Goal: Information Seeking & Learning: Learn about a topic

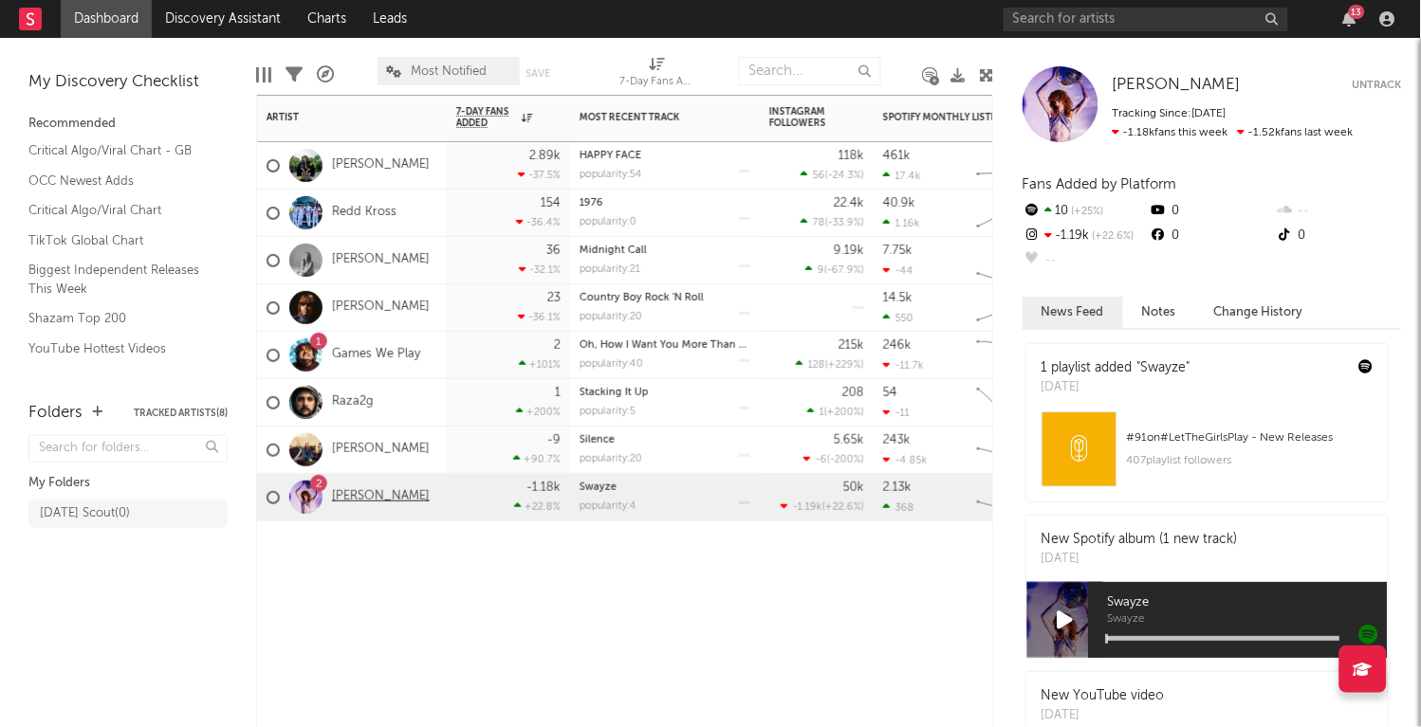
click at [375, 496] on link "[PERSON_NAME]" at bounding box center [381, 497] width 98 height 16
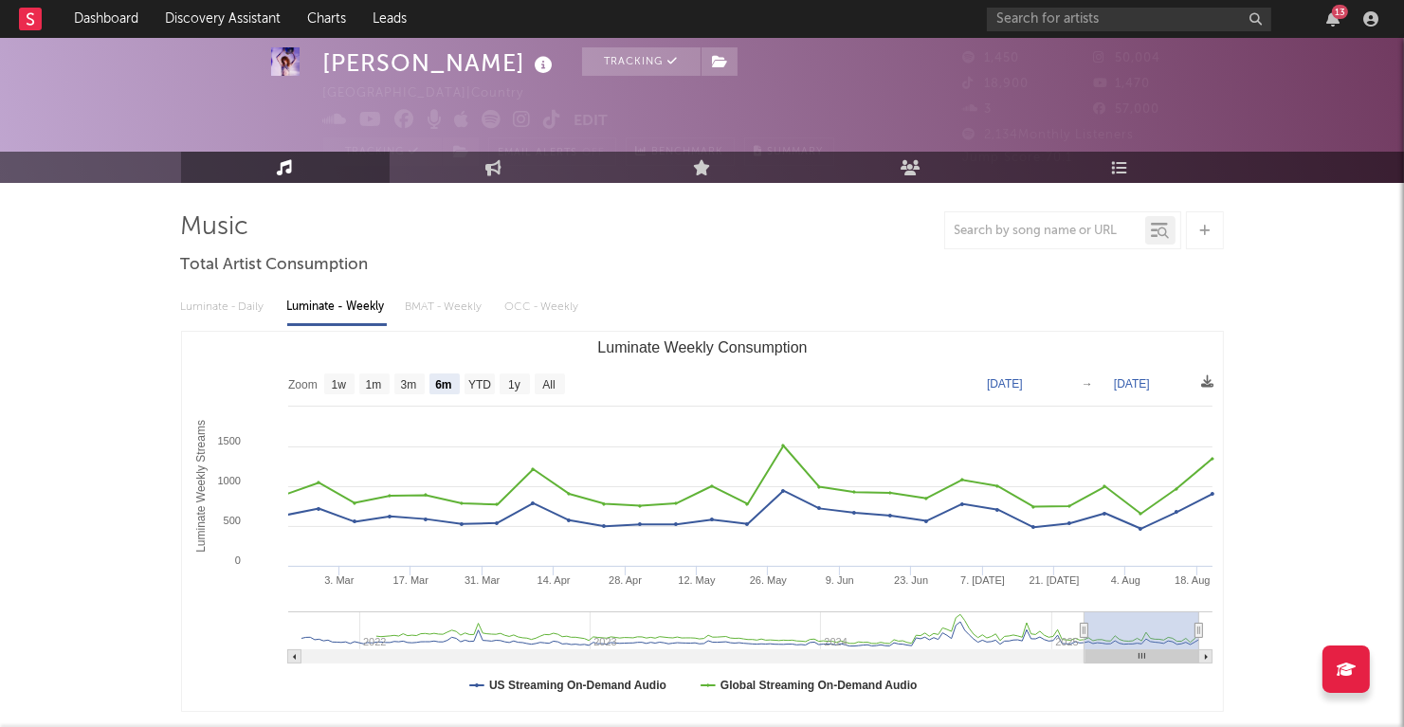
scroll to position [51, 0]
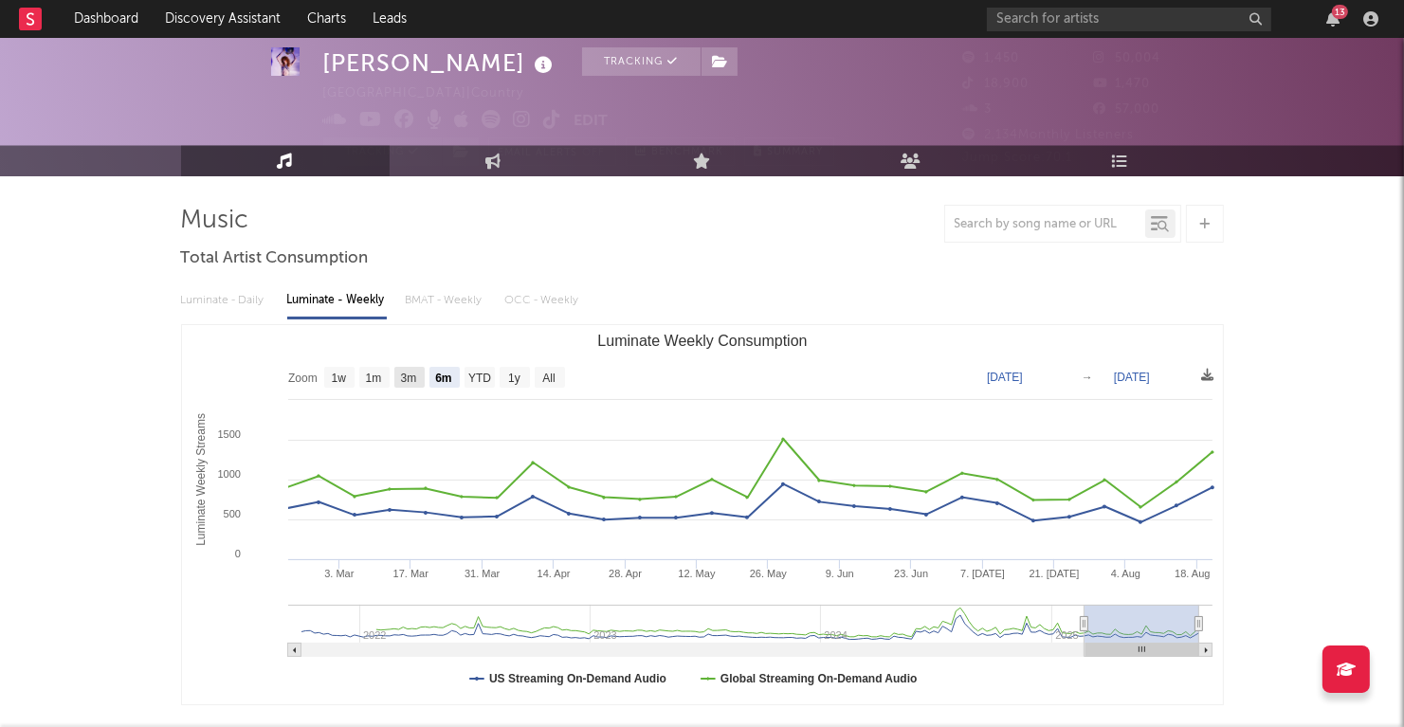
click at [415, 376] on text "3m" at bounding box center [408, 379] width 16 height 13
select select "3m"
type input "[DATE]"
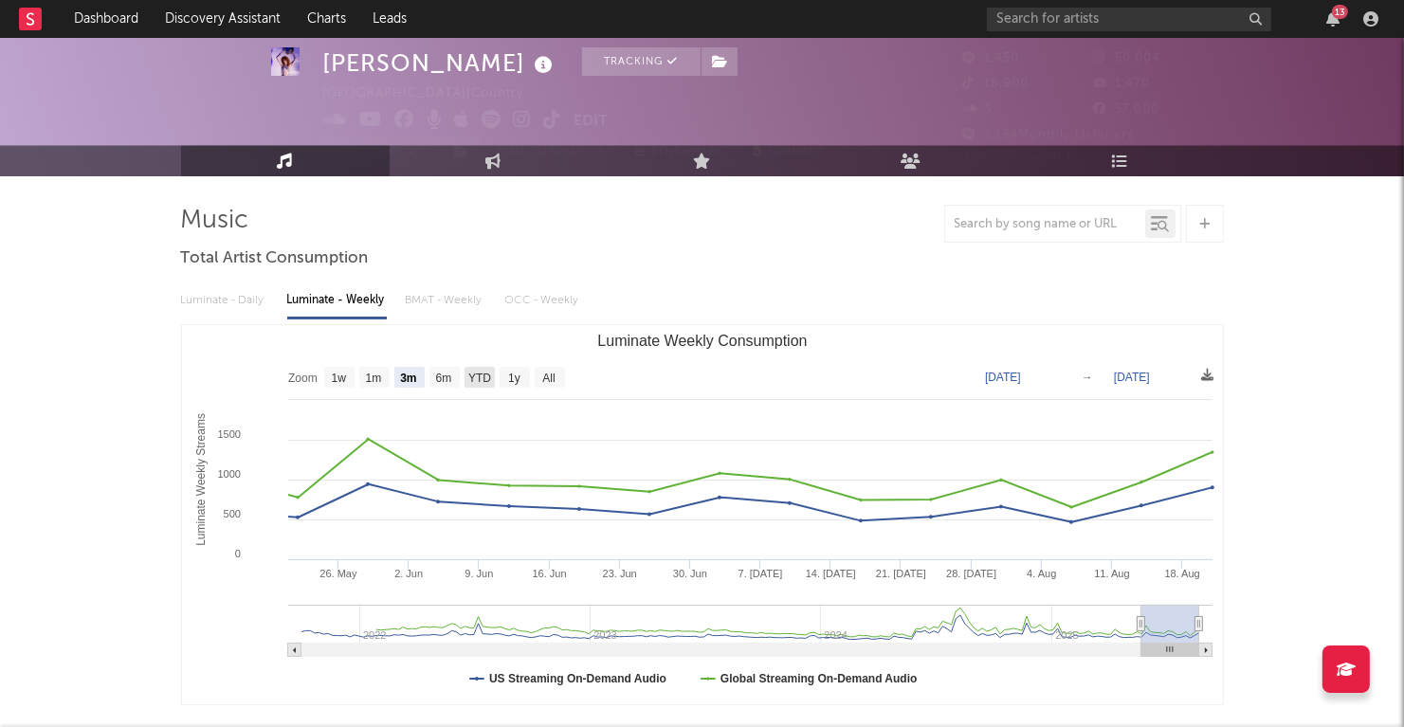
click at [479, 370] on rect "Luminate Weekly Consumption" at bounding box center [480, 377] width 30 height 21
select select "YTD"
type input "[DATE]"
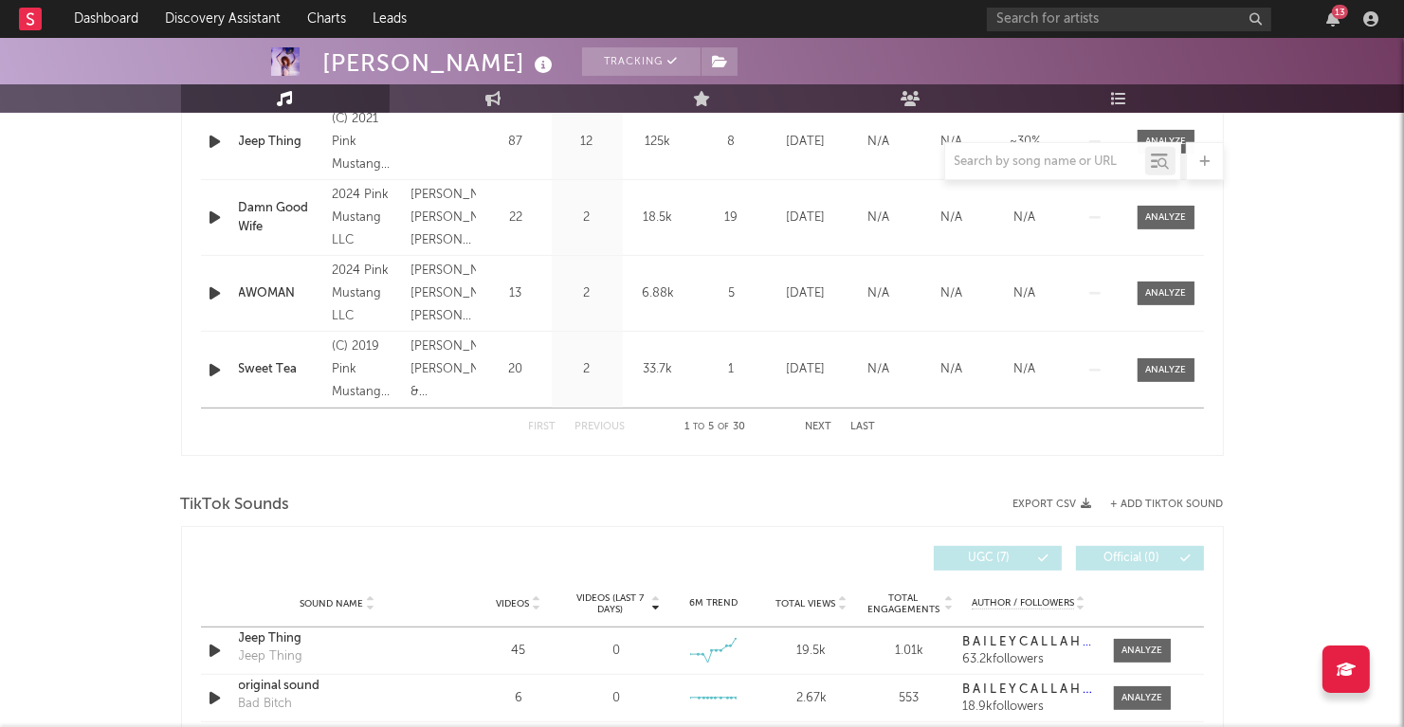
scroll to position [908, 0]
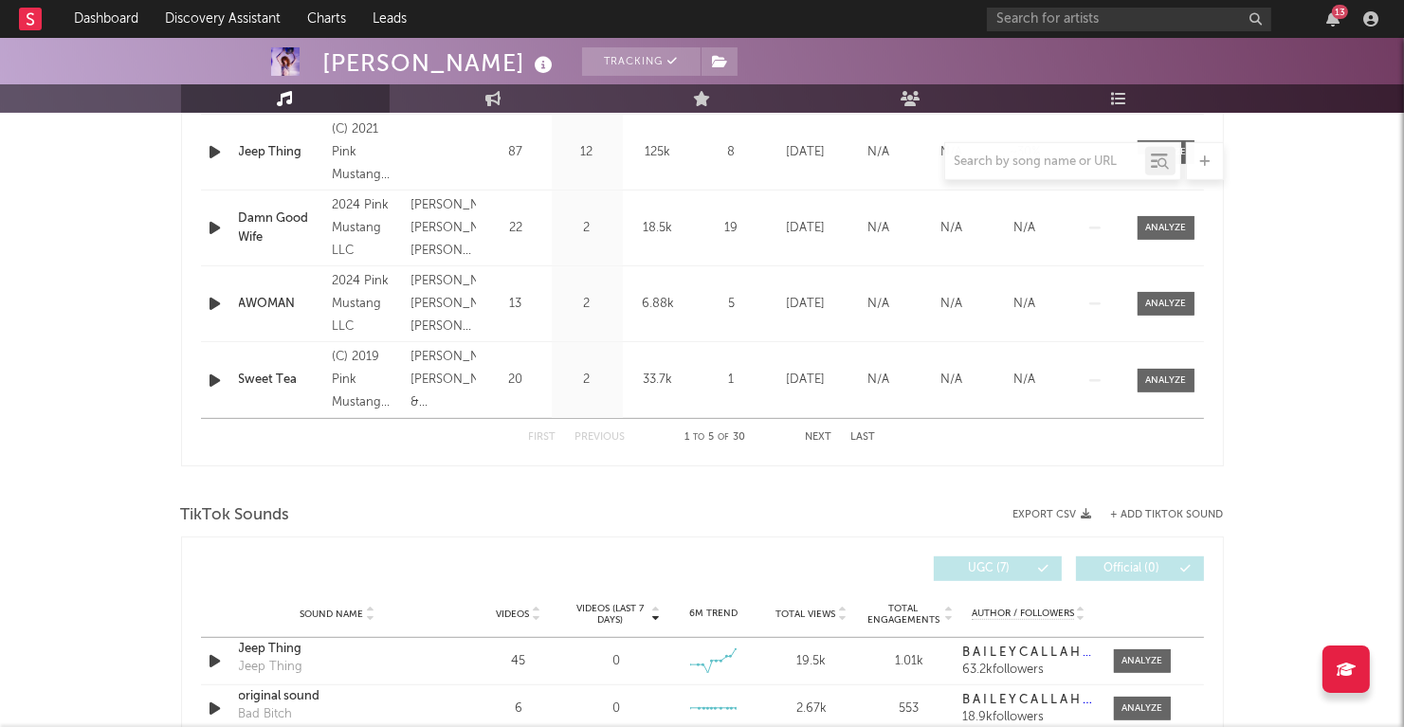
click at [822, 434] on button "Next" at bounding box center [819, 437] width 27 height 10
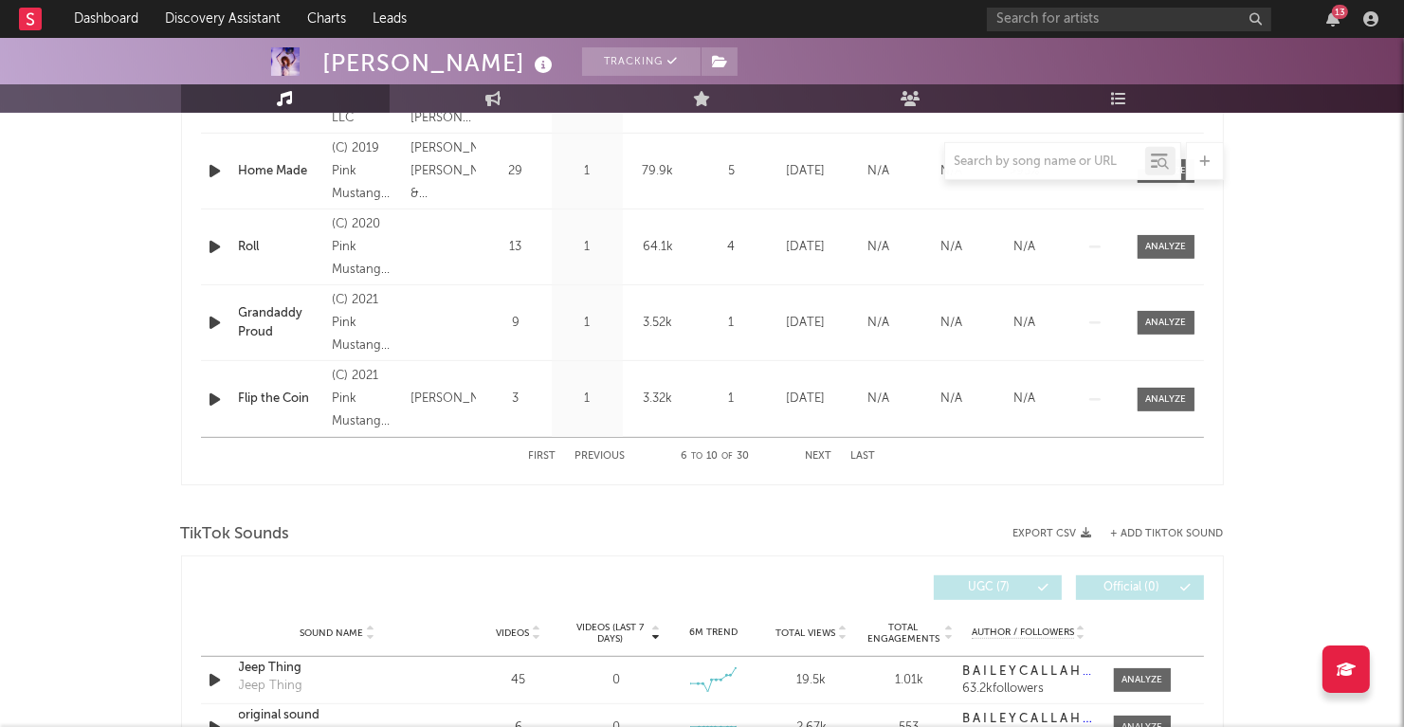
scroll to position [903, 0]
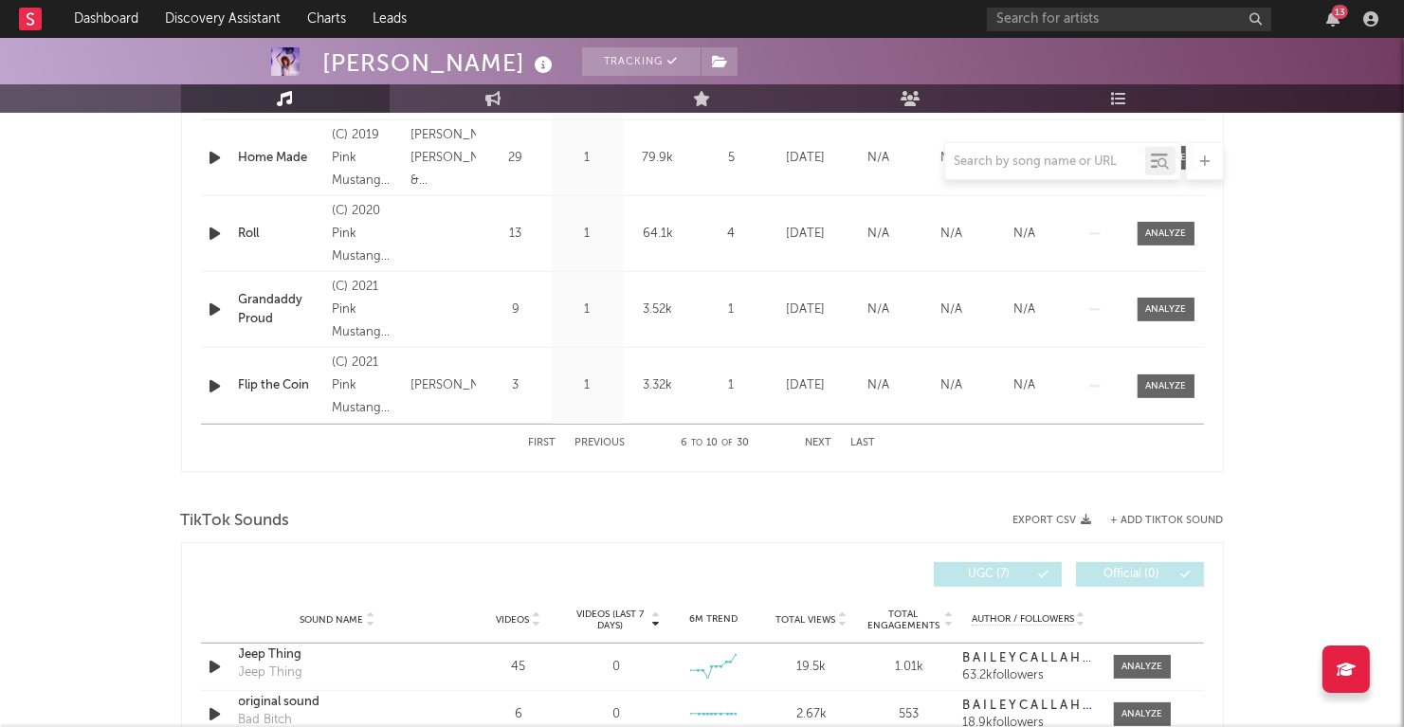
click at [816, 438] on button "Next" at bounding box center [819, 443] width 27 height 10
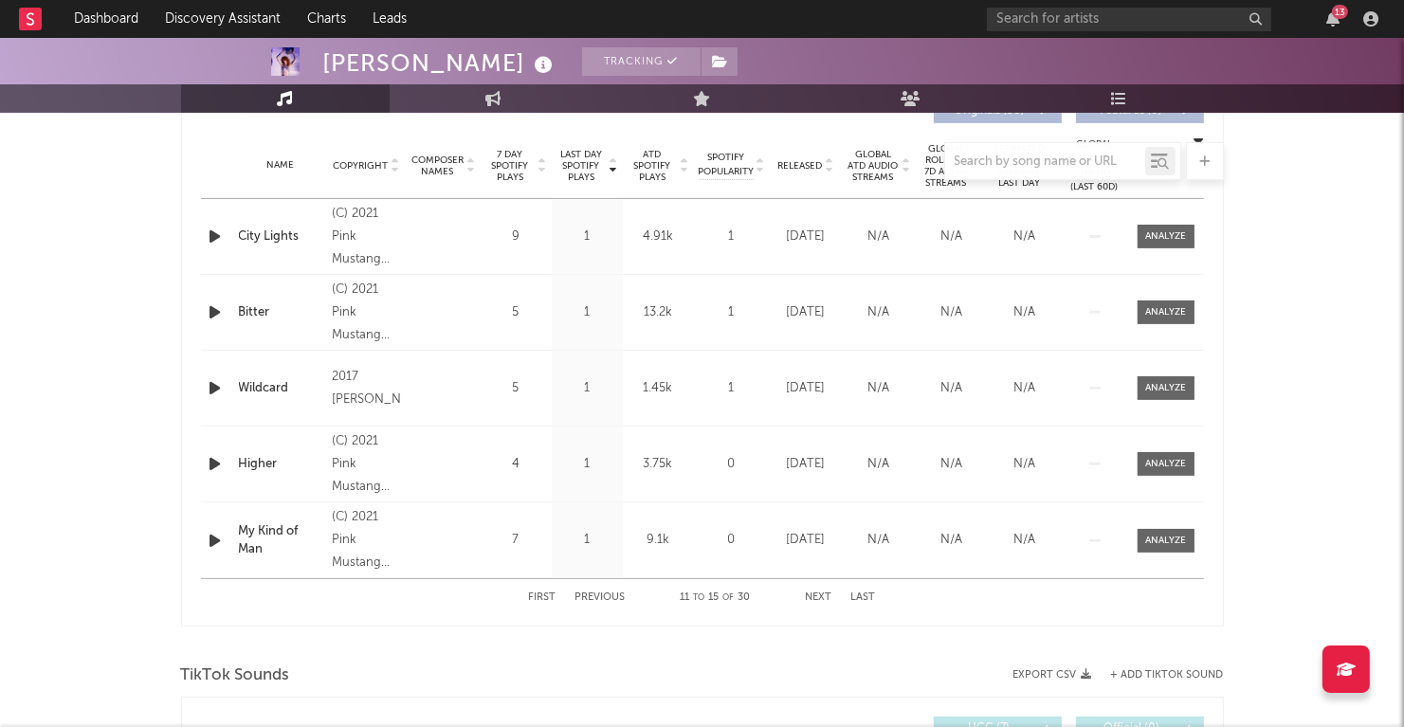
scroll to position [737, 0]
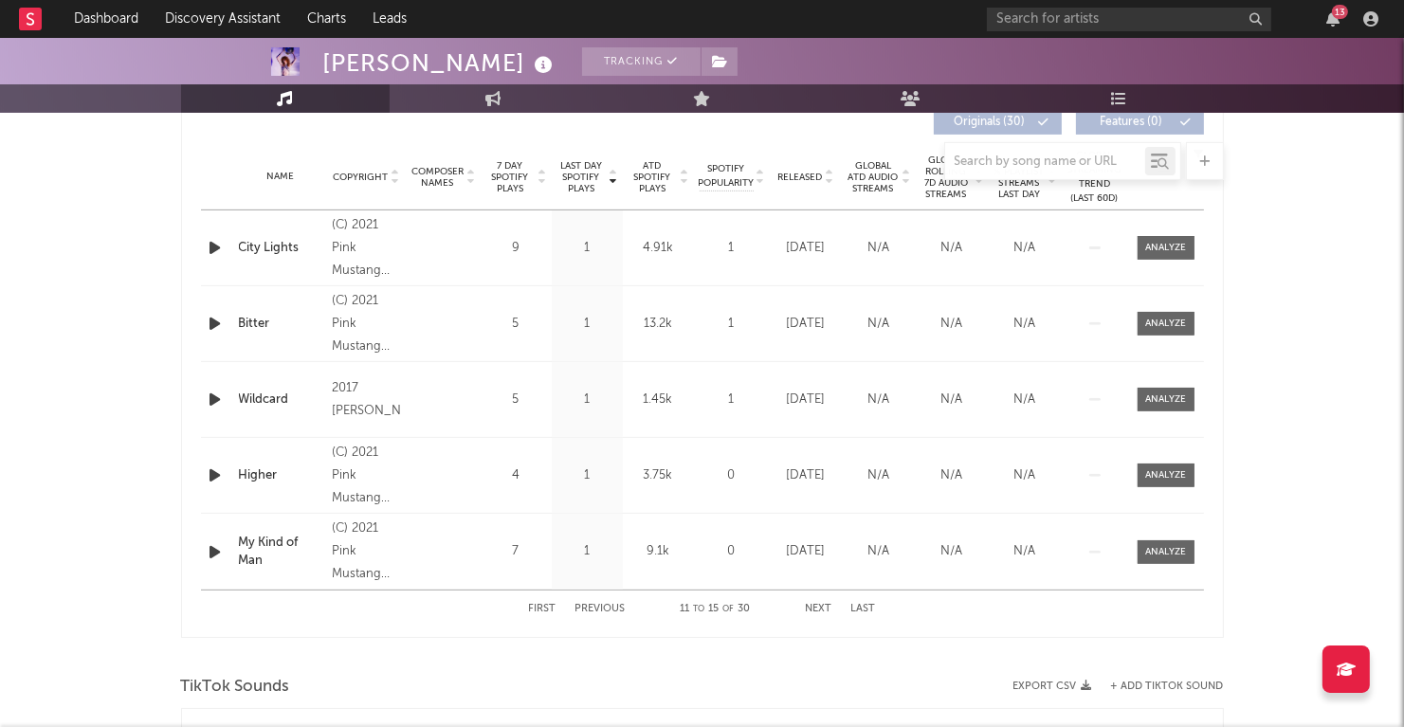
click at [823, 611] on button "Next" at bounding box center [819, 609] width 27 height 10
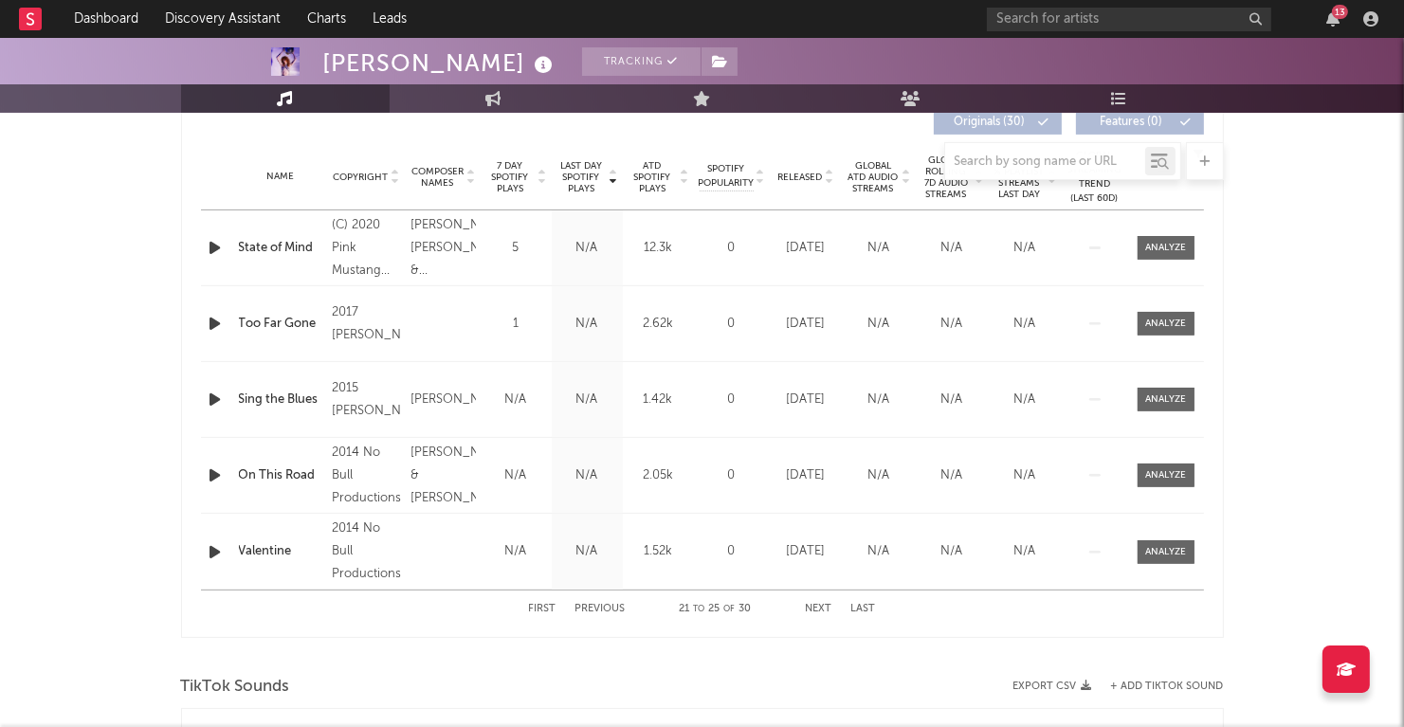
click at [823, 611] on button "Next" at bounding box center [819, 609] width 27 height 10
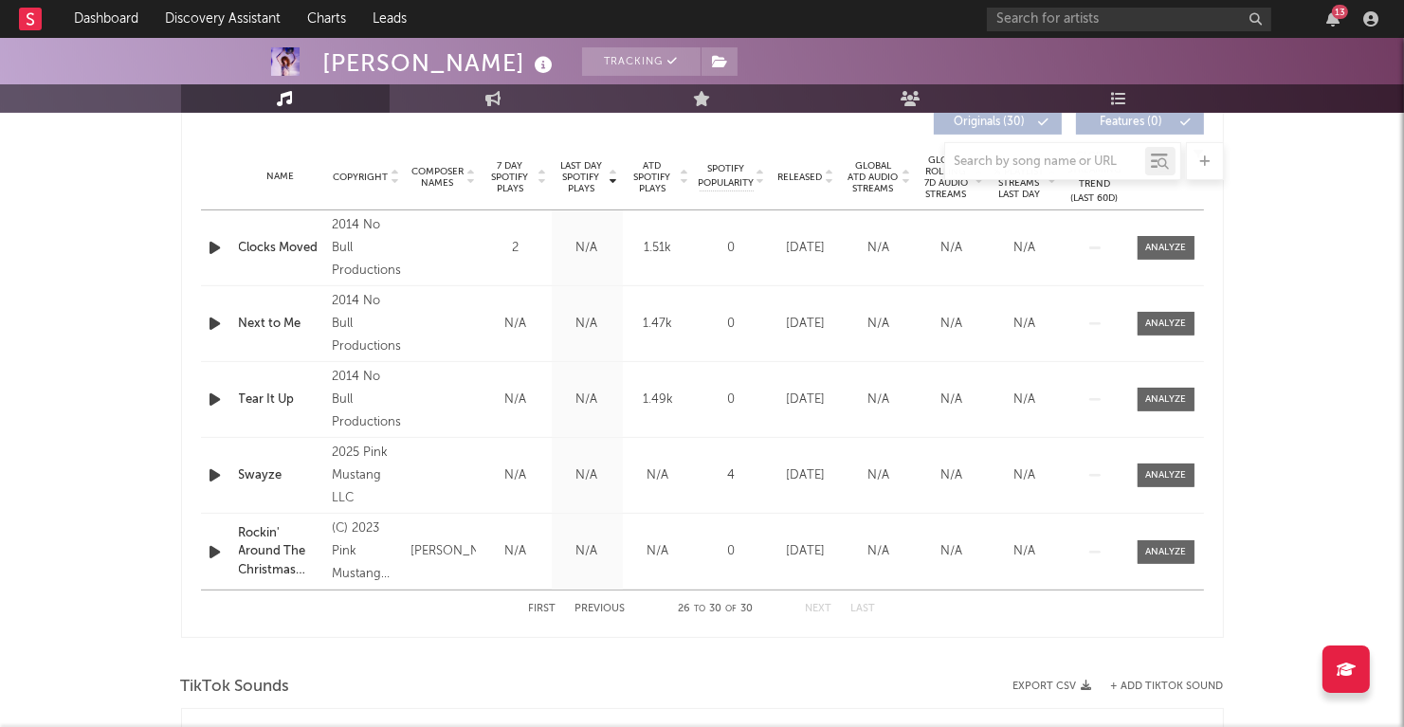
click at [257, 470] on div "Swayze" at bounding box center [280, 476] width 83 height 19
click at [1142, 469] on span at bounding box center [1166, 476] width 57 height 24
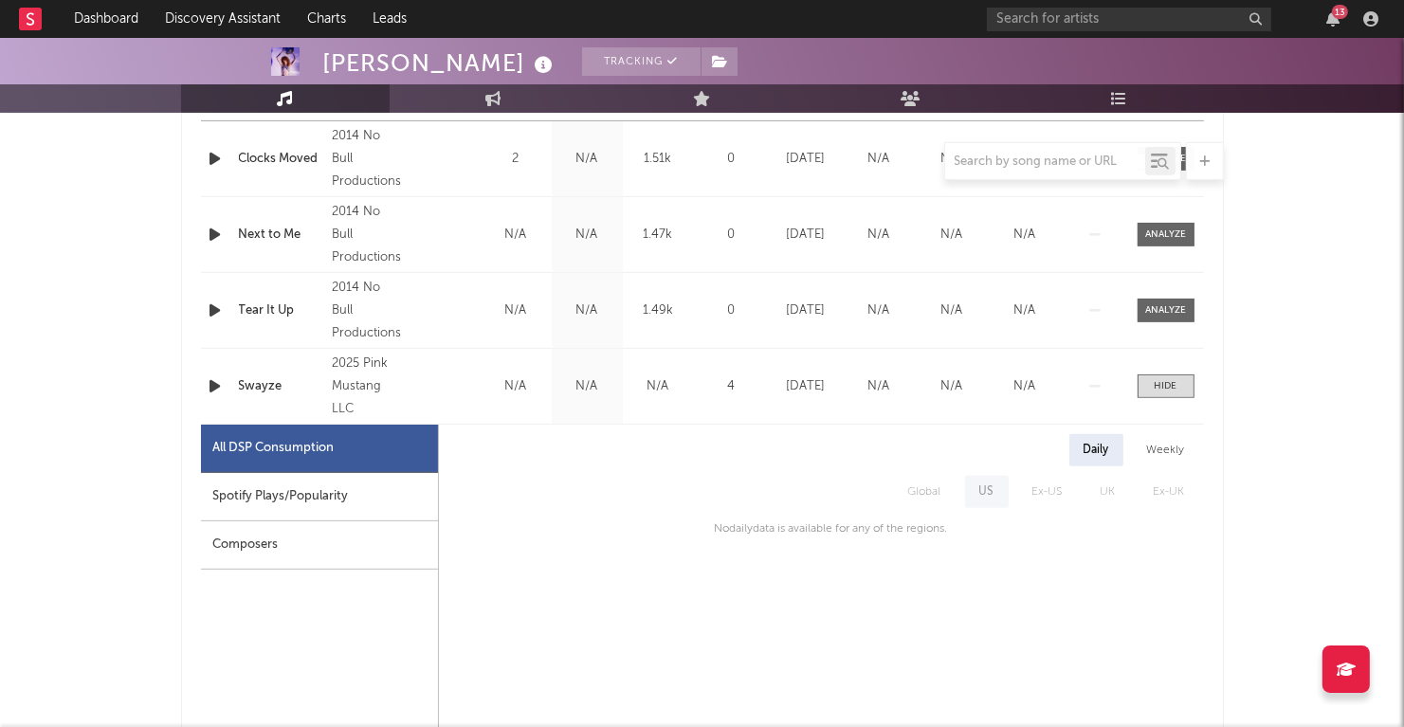
scroll to position [656, 0]
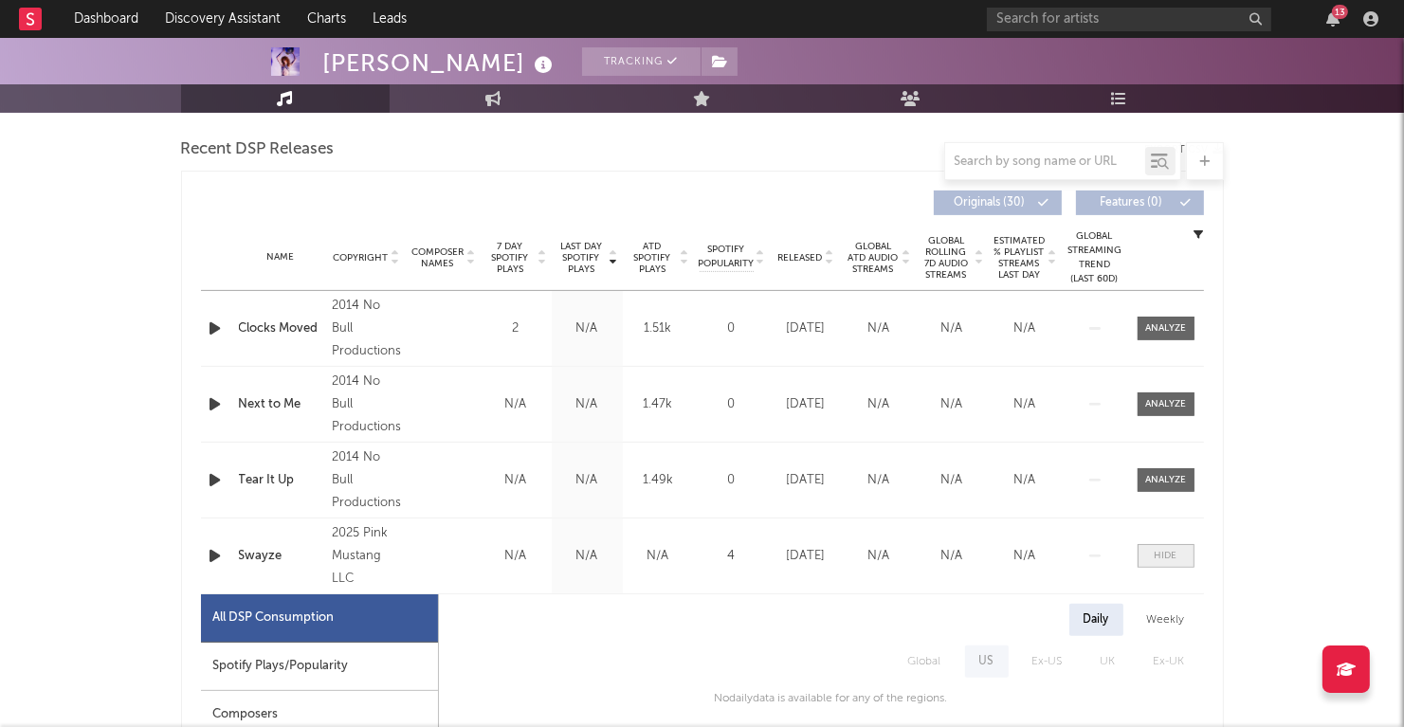
click at [1147, 553] on span at bounding box center [1166, 556] width 57 height 24
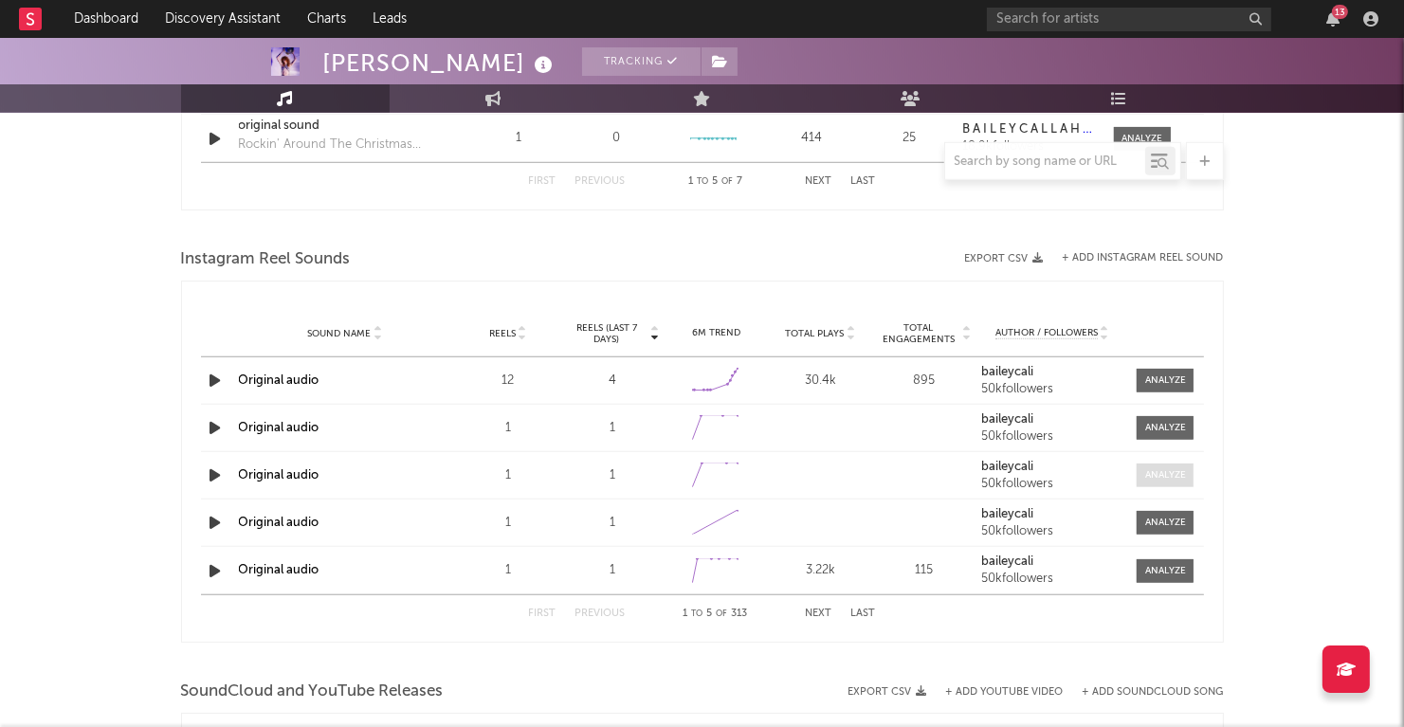
scroll to position [1623, 0]
click at [210, 376] on icon "button" at bounding box center [216, 380] width 20 height 24
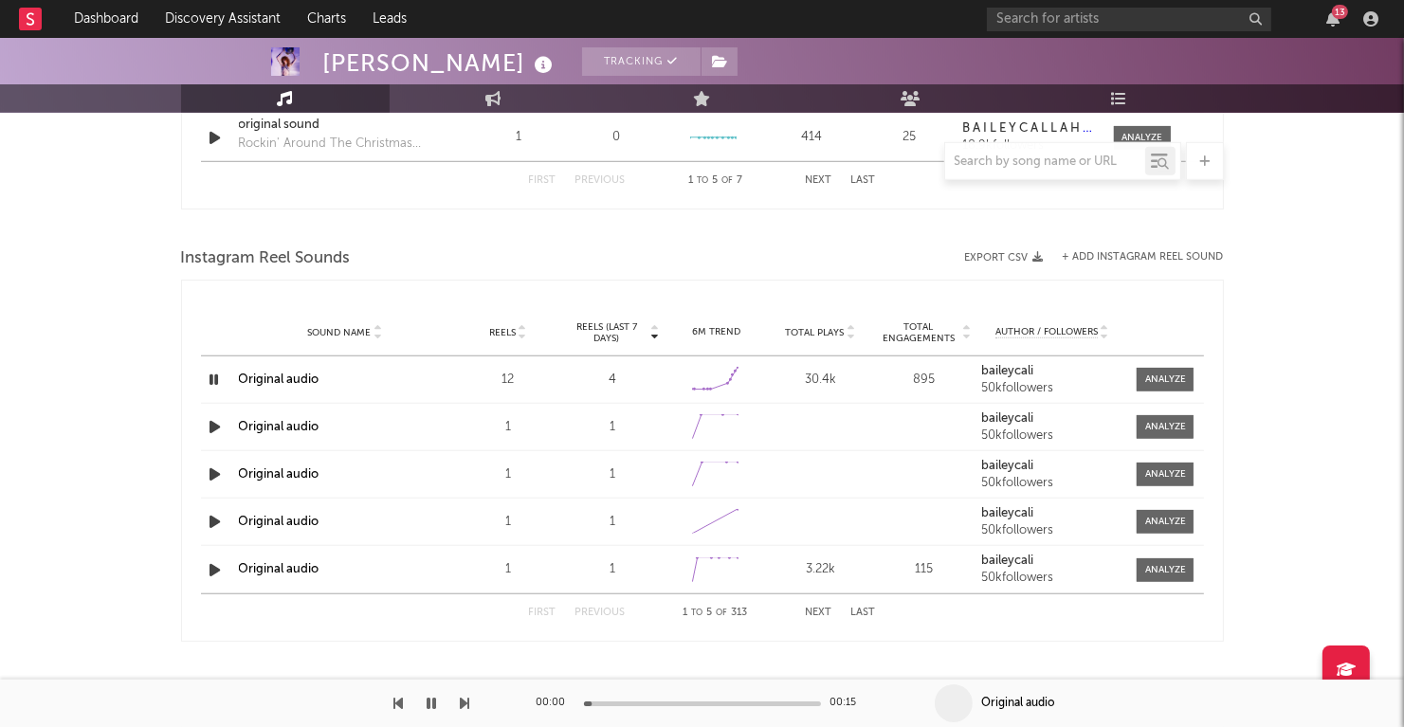
click at [210, 375] on icon "button" at bounding box center [215, 380] width 18 height 24
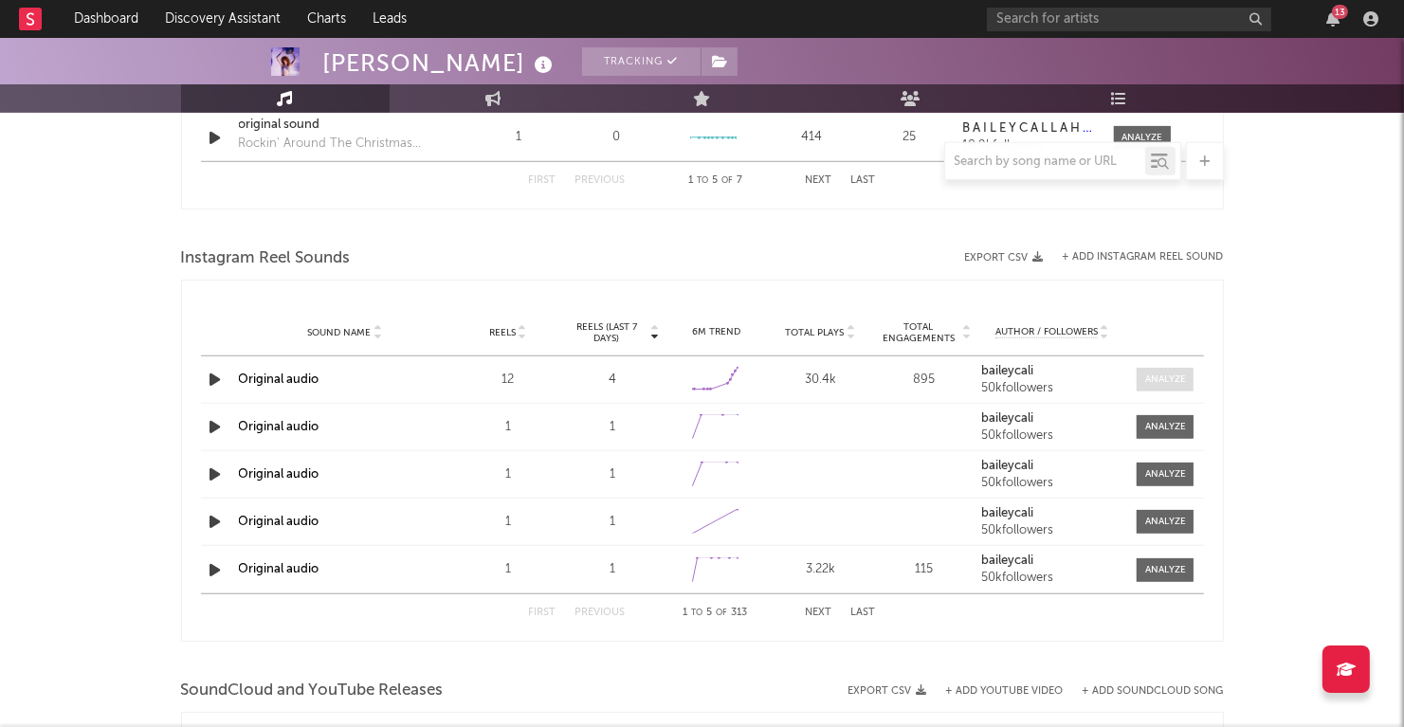
click at [1177, 378] on div at bounding box center [1166, 380] width 41 height 14
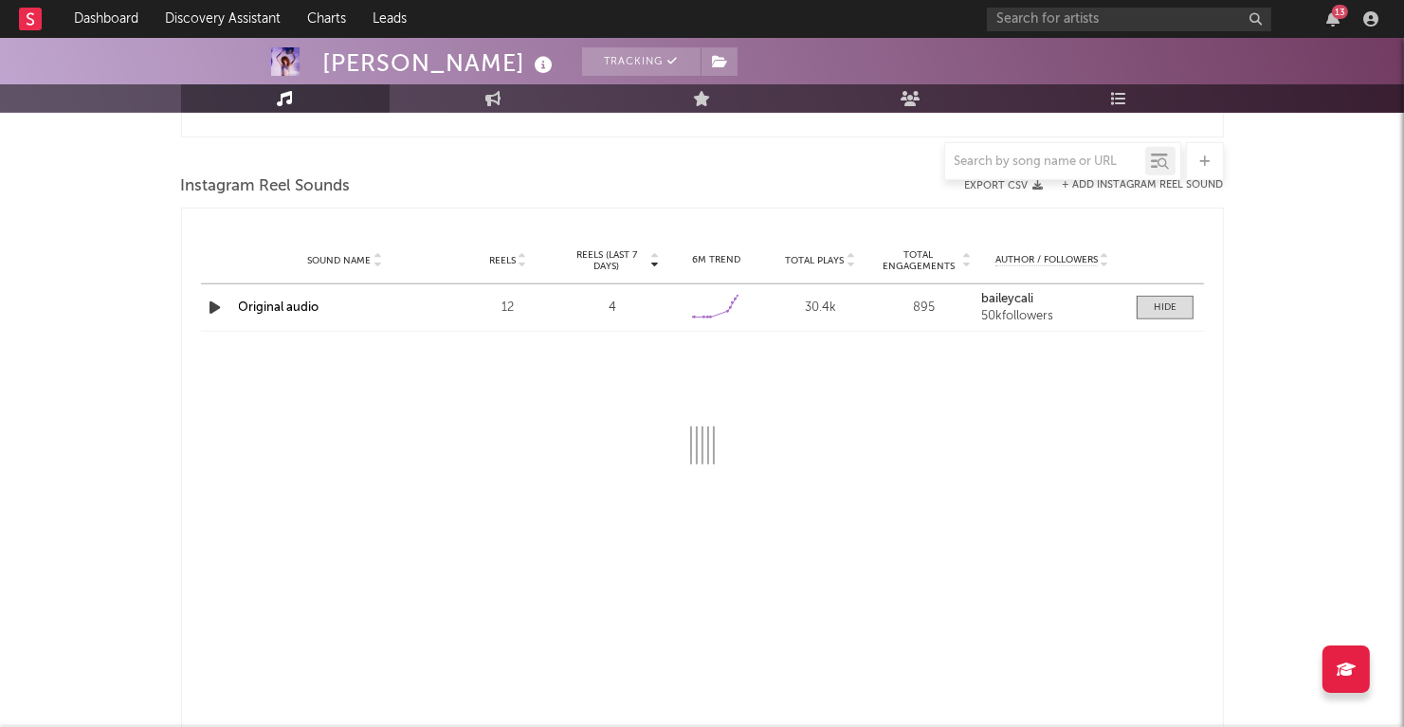
select select "1w"
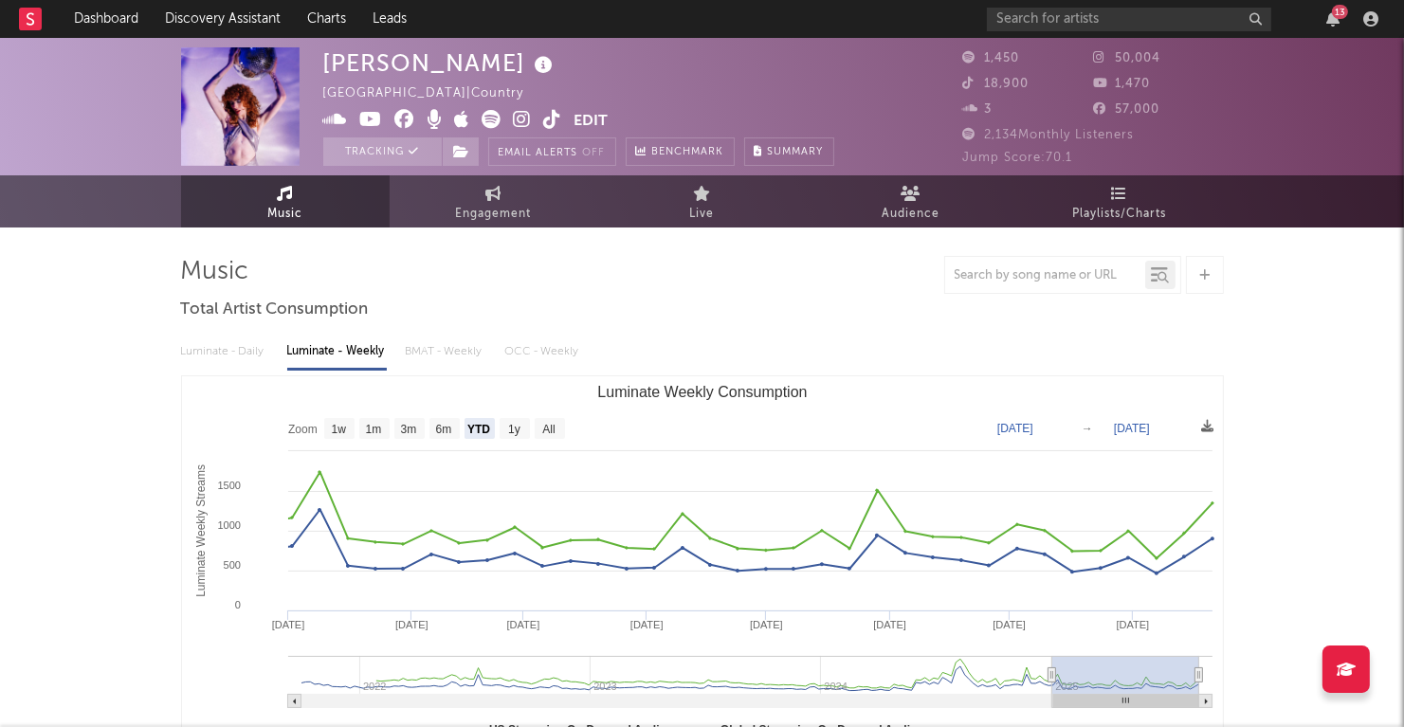
scroll to position [0, 0]
click at [458, 196] on link "Engagement" at bounding box center [494, 201] width 209 height 52
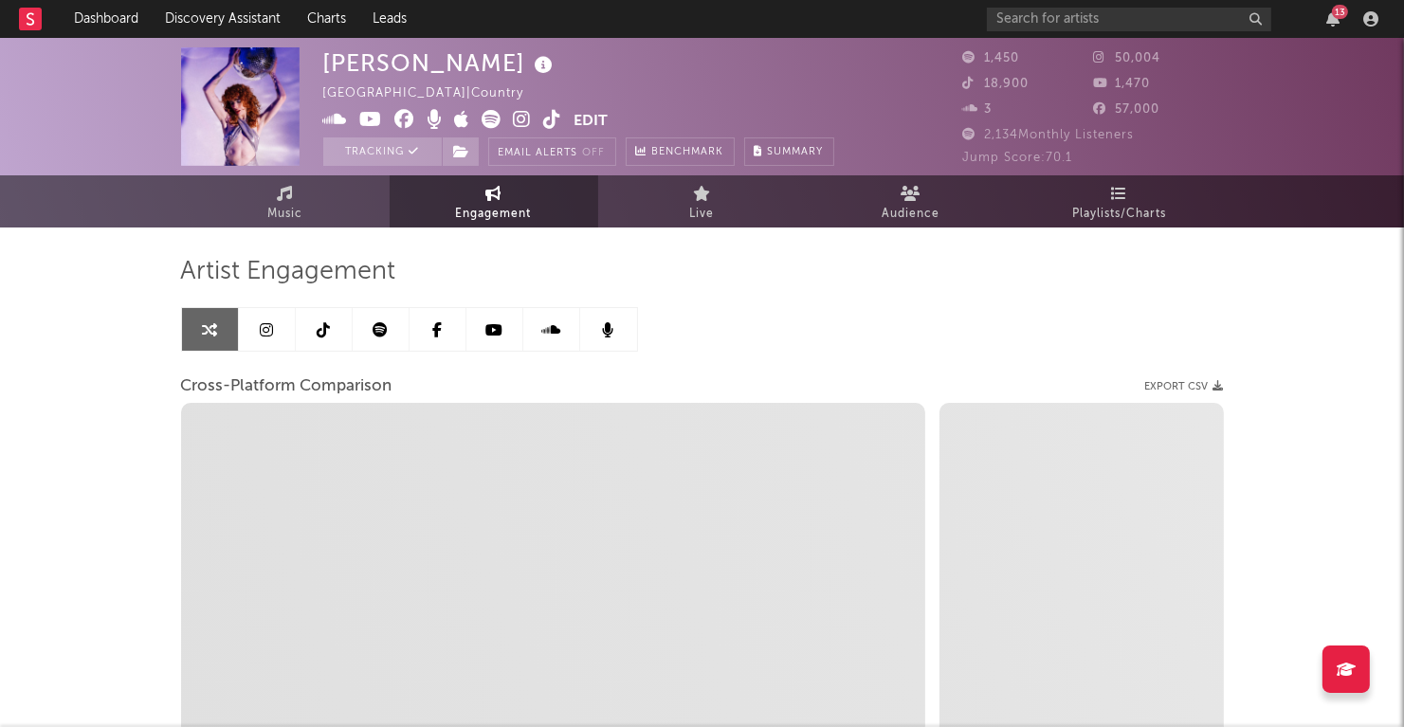
select select "1w"
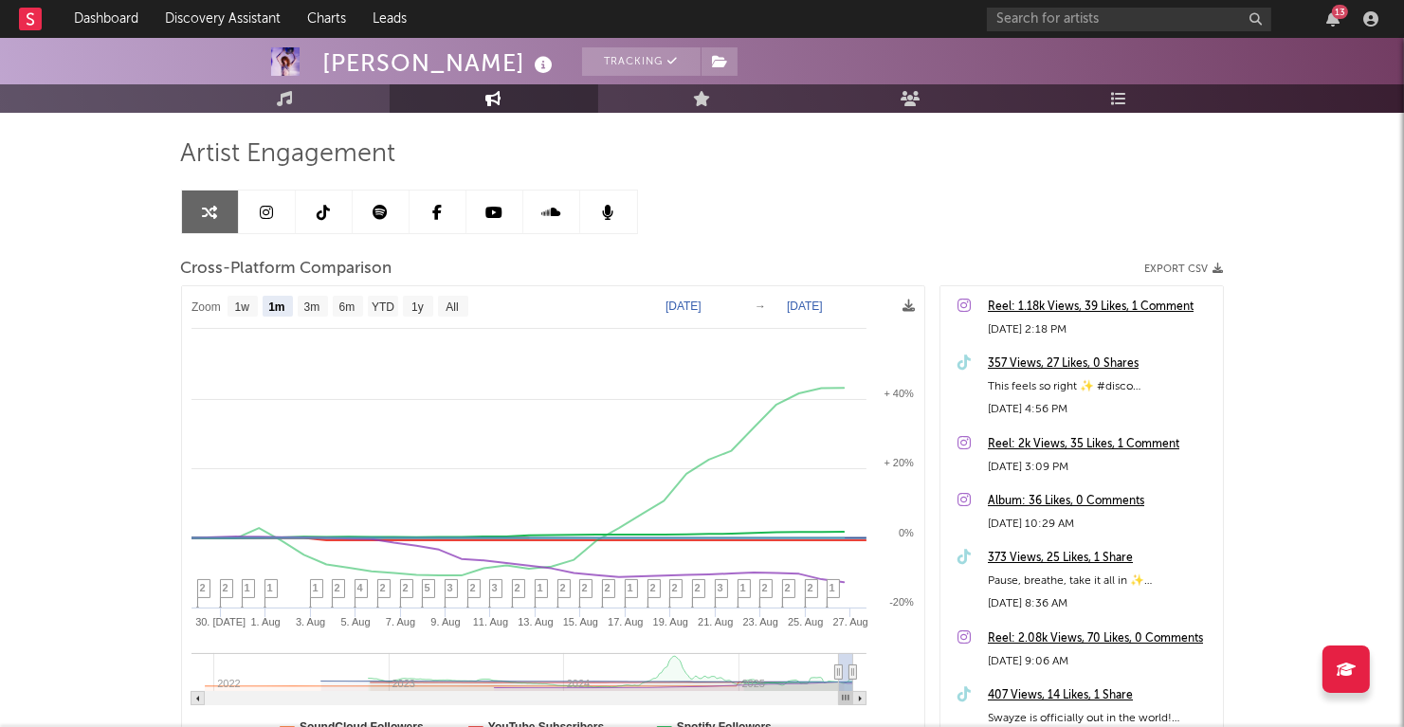
scroll to position [123, 0]
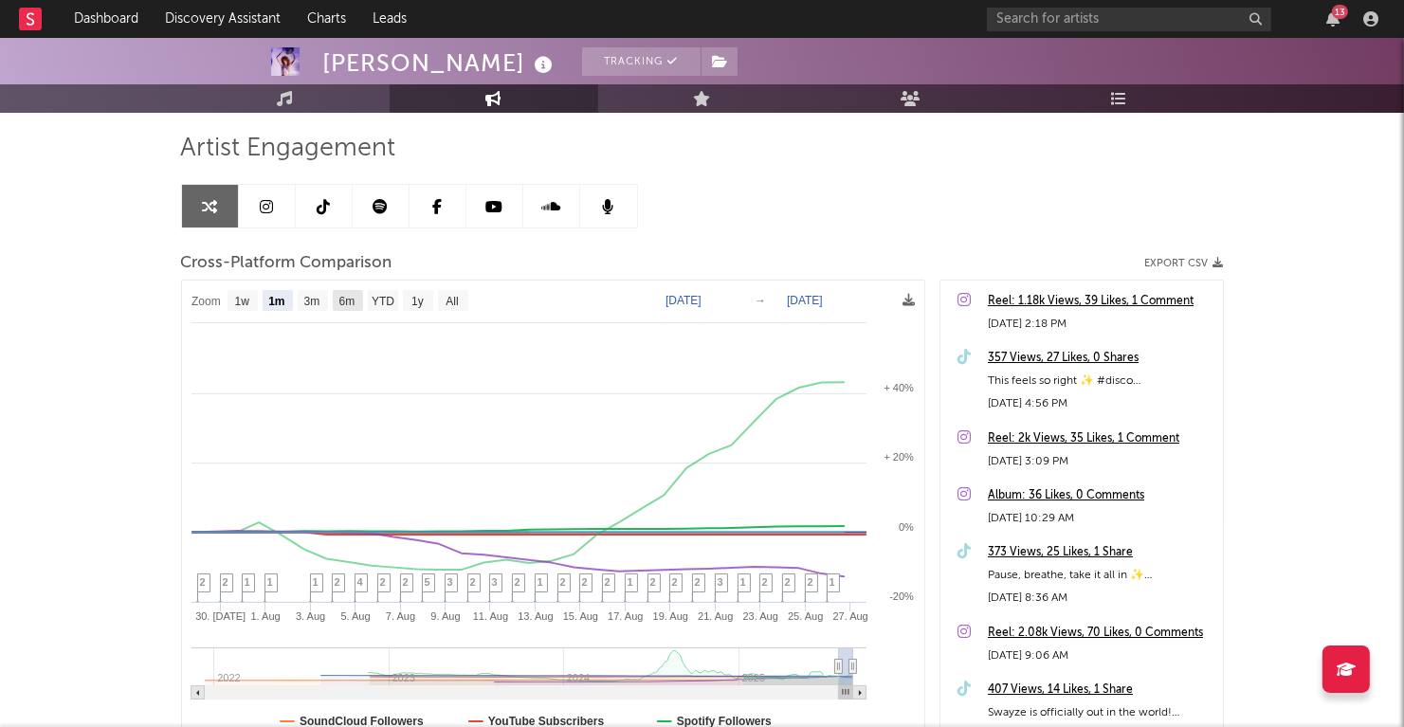
click at [352, 304] on text "6m" at bounding box center [347, 302] width 16 height 13
select select "6m"
type input "[DATE]"
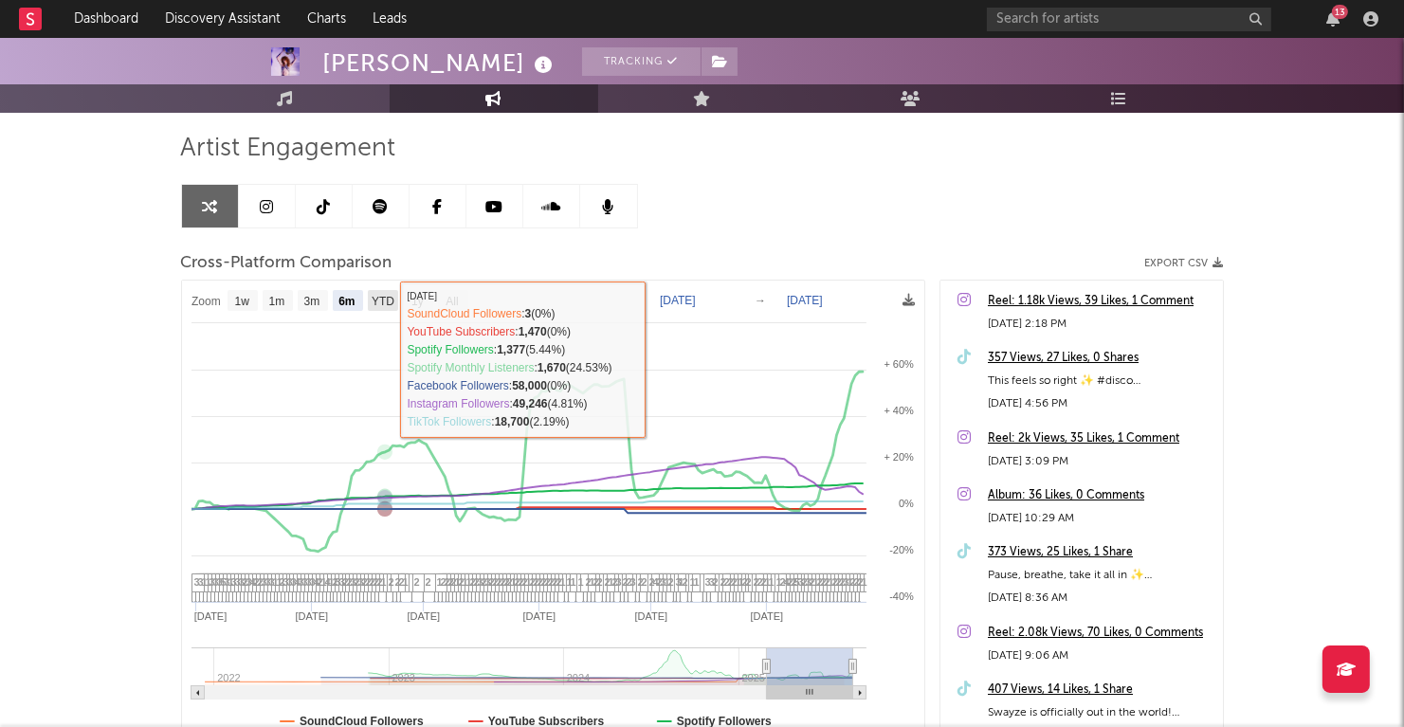
click at [390, 296] on text "YTD" at bounding box center [382, 302] width 23 height 13
select select "YTD"
type input "[DATE]"
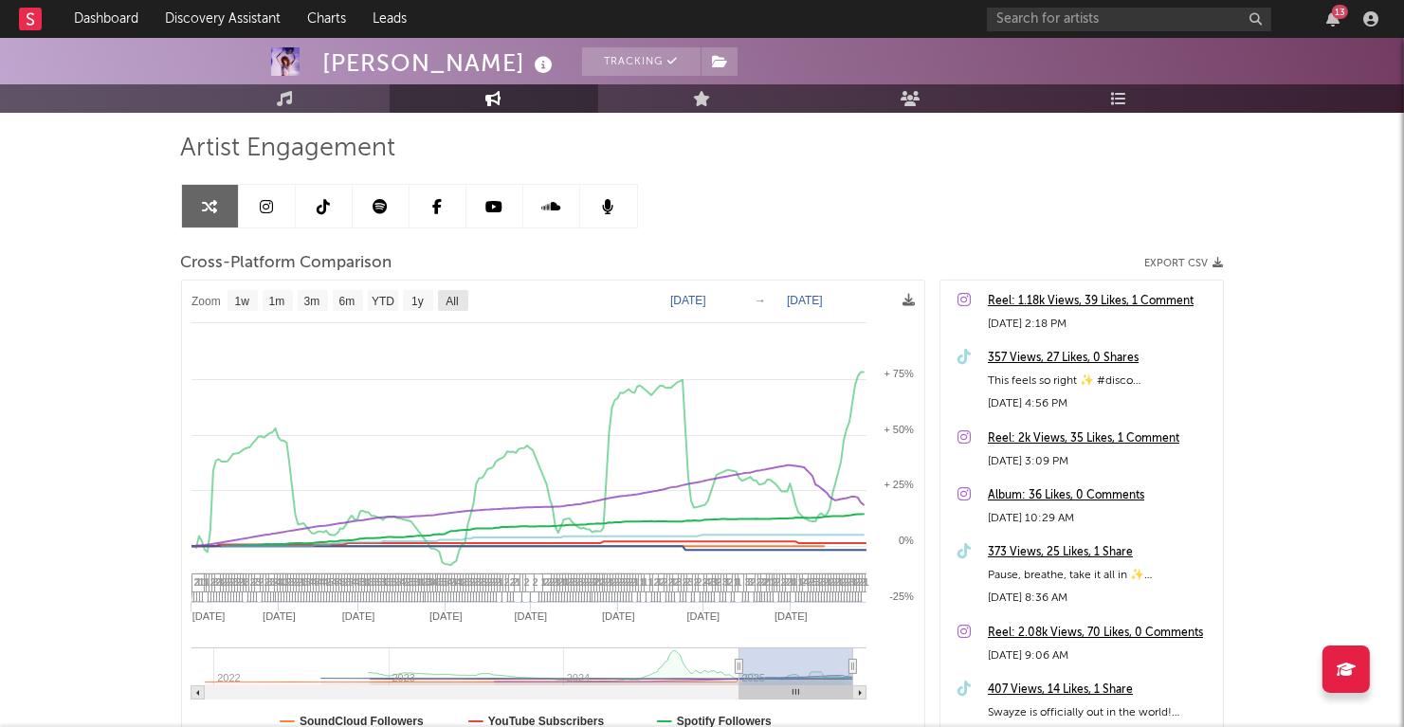
click at [453, 303] on text "All" at bounding box center [452, 302] width 12 height 13
select select "All"
type input "[DATE]"
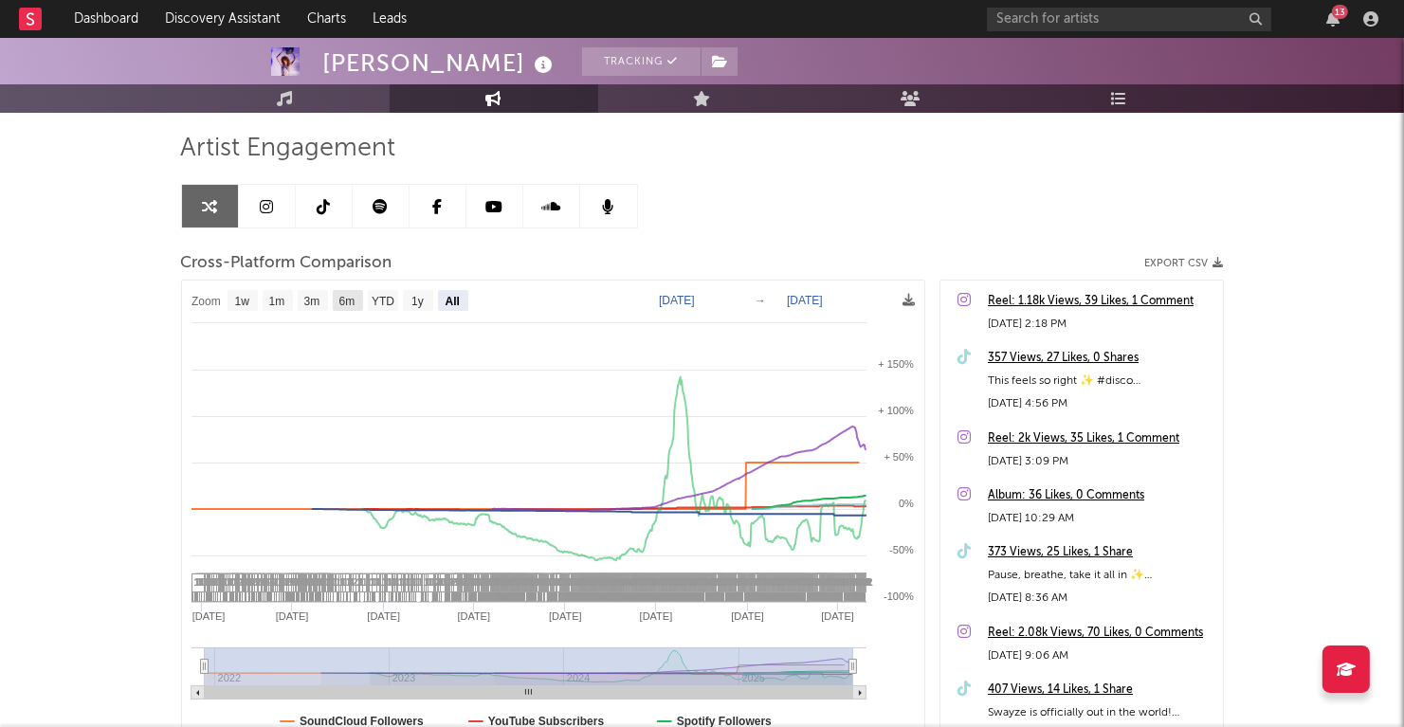
click at [350, 300] on text "6m" at bounding box center [347, 302] width 16 height 13
select select "6m"
type input "[DATE]"
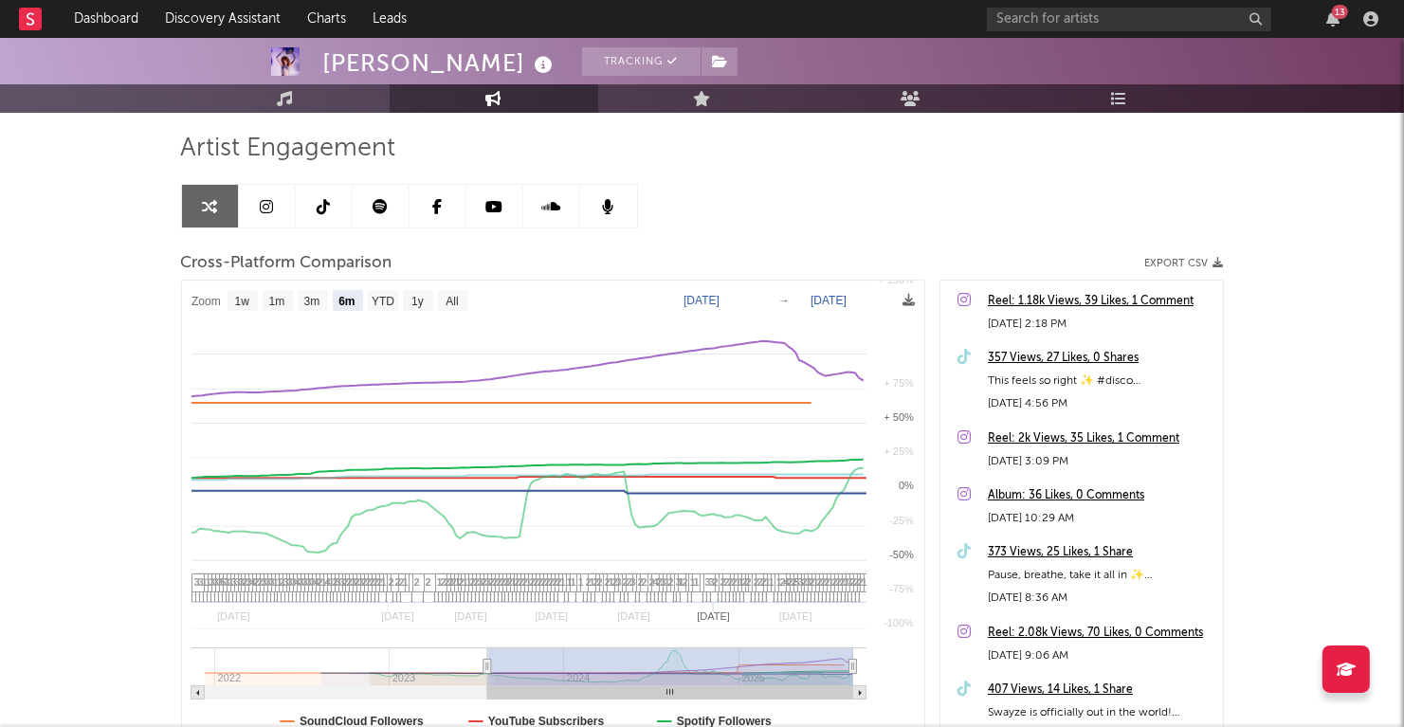
select select "6m"
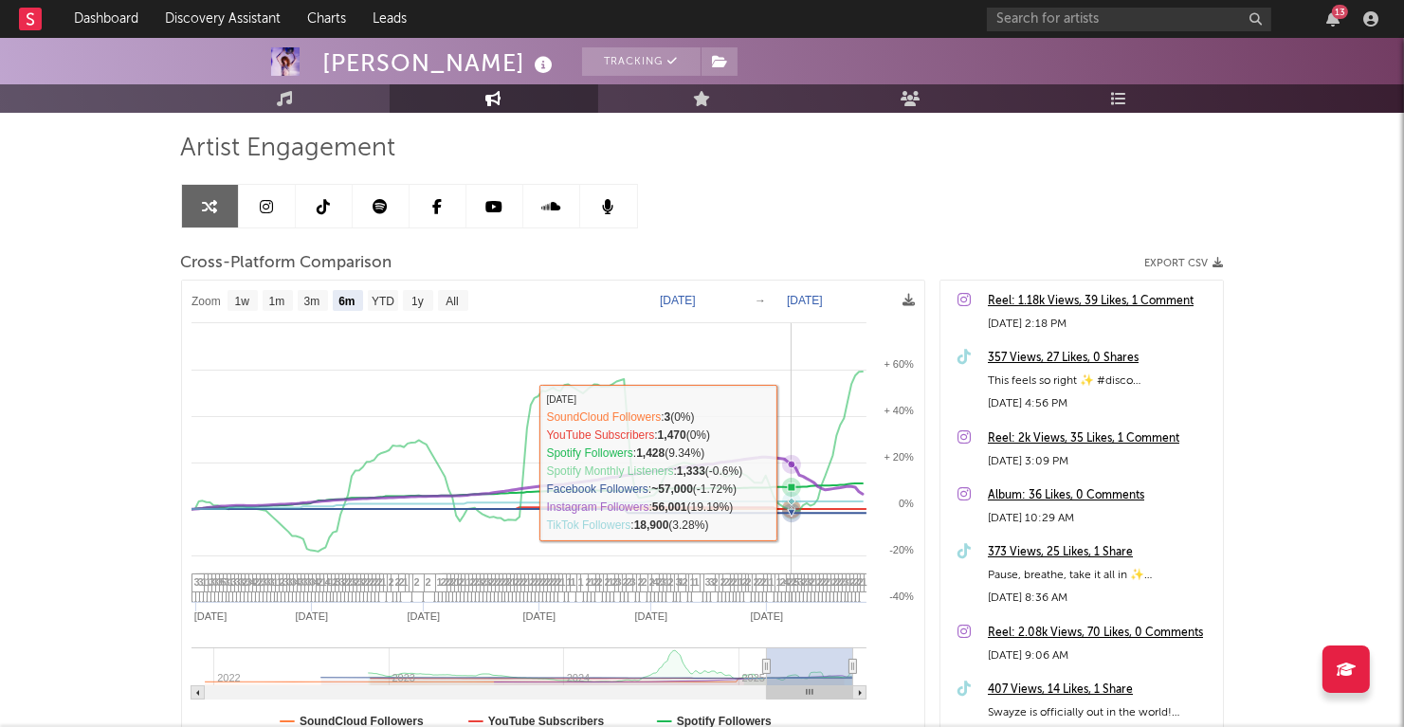
click at [792, 462] on icon at bounding box center [792, 465] width 8 height 8
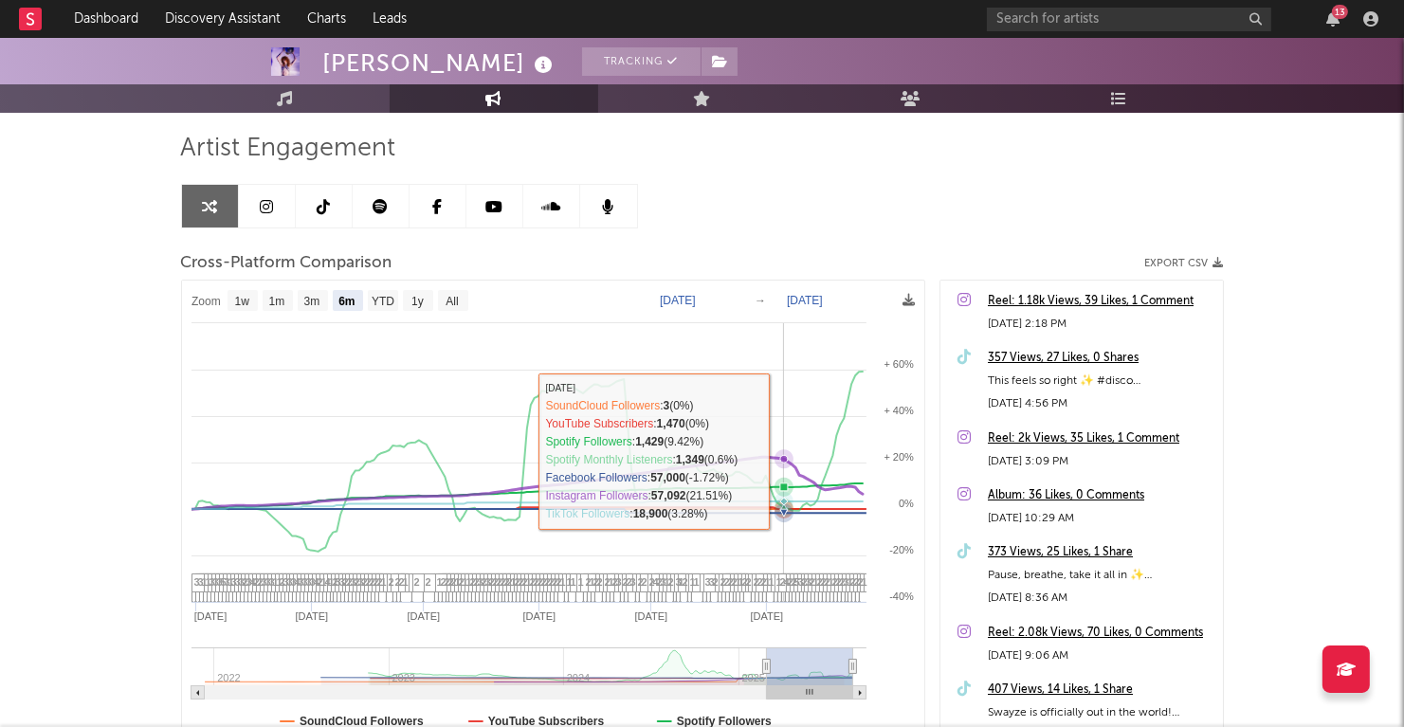
click at [785, 450] on icon at bounding box center [783, 458] width 19 height 19
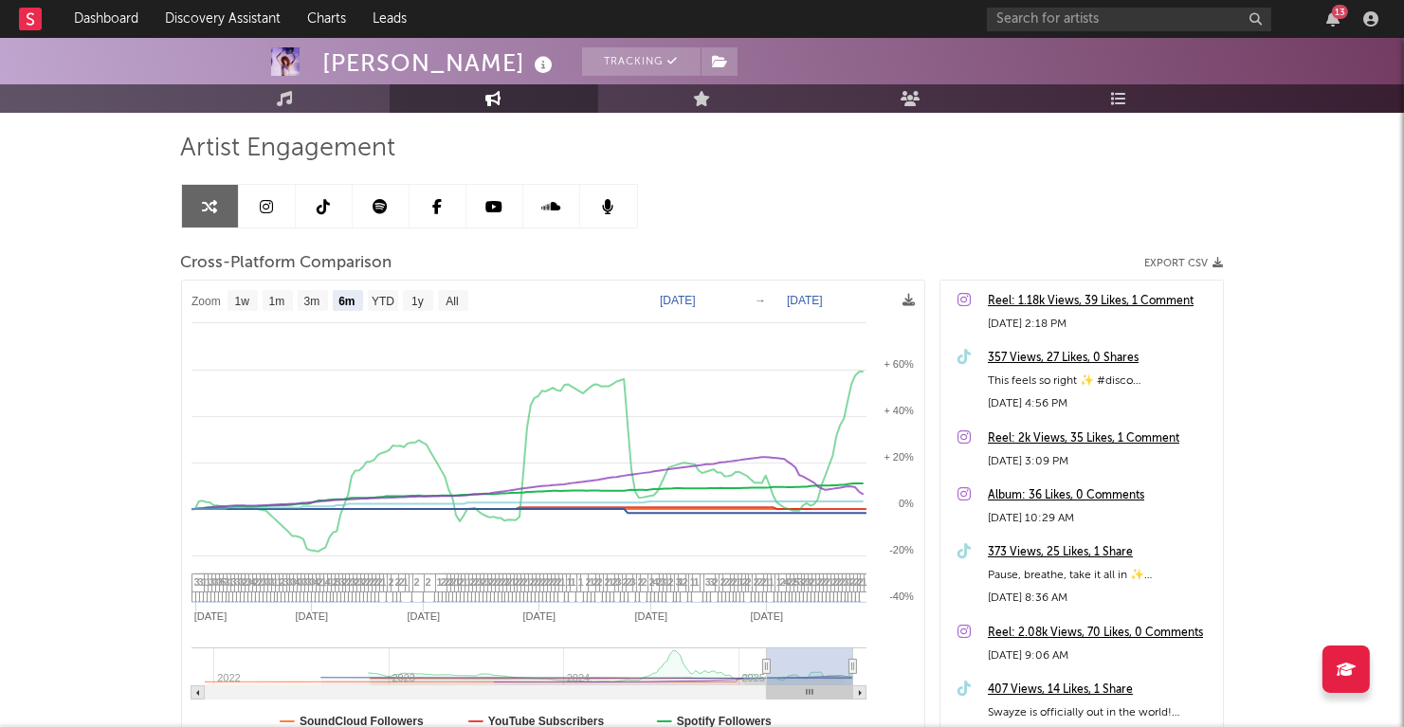
scroll to position [0, 0]
click at [321, 101] on link "Music" at bounding box center [285, 98] width 209 height 28
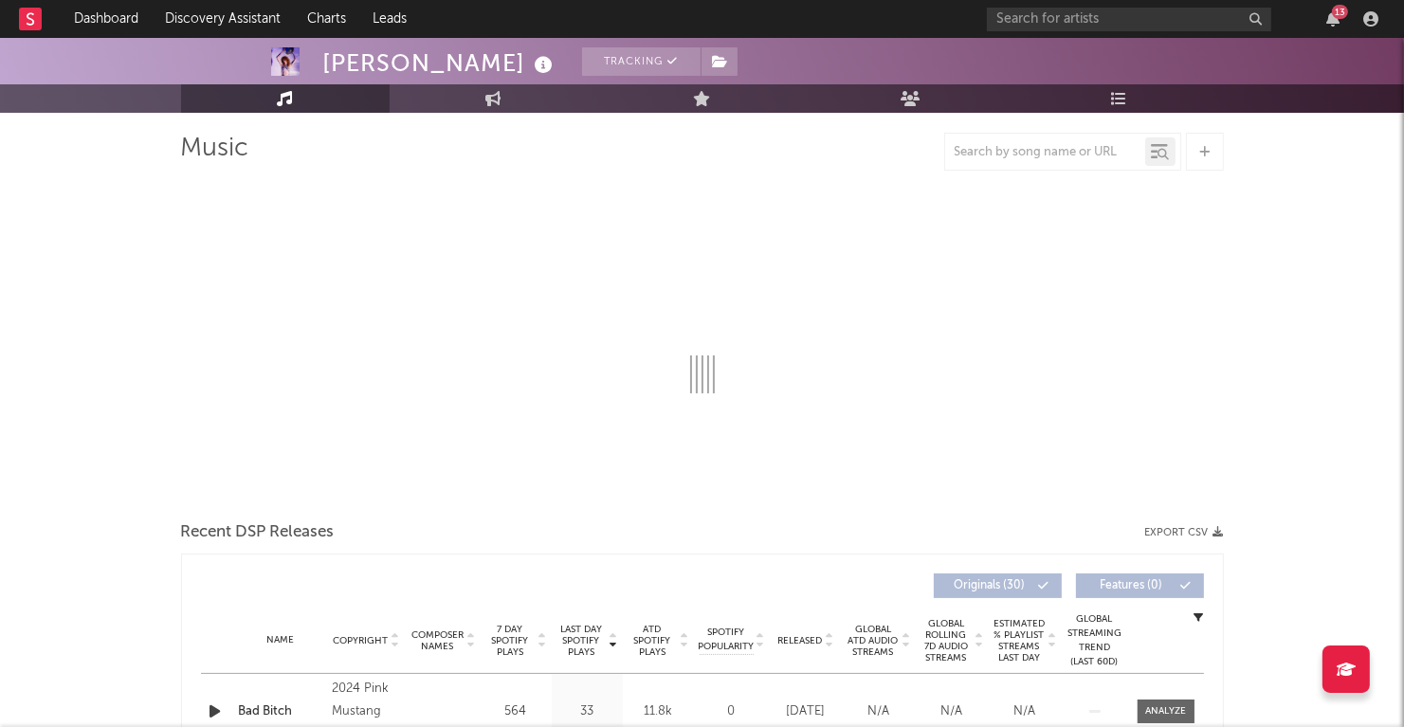
select select "6m"
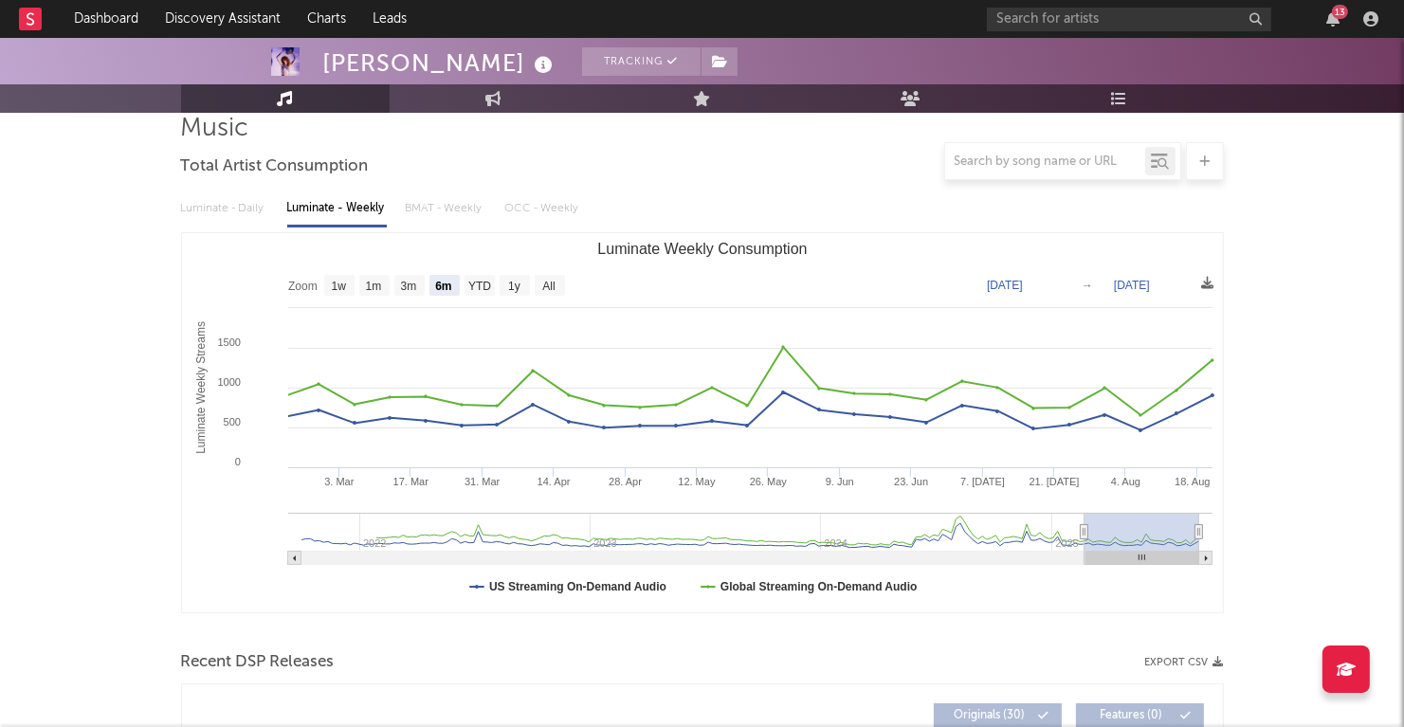
scroll to position [150, 0]
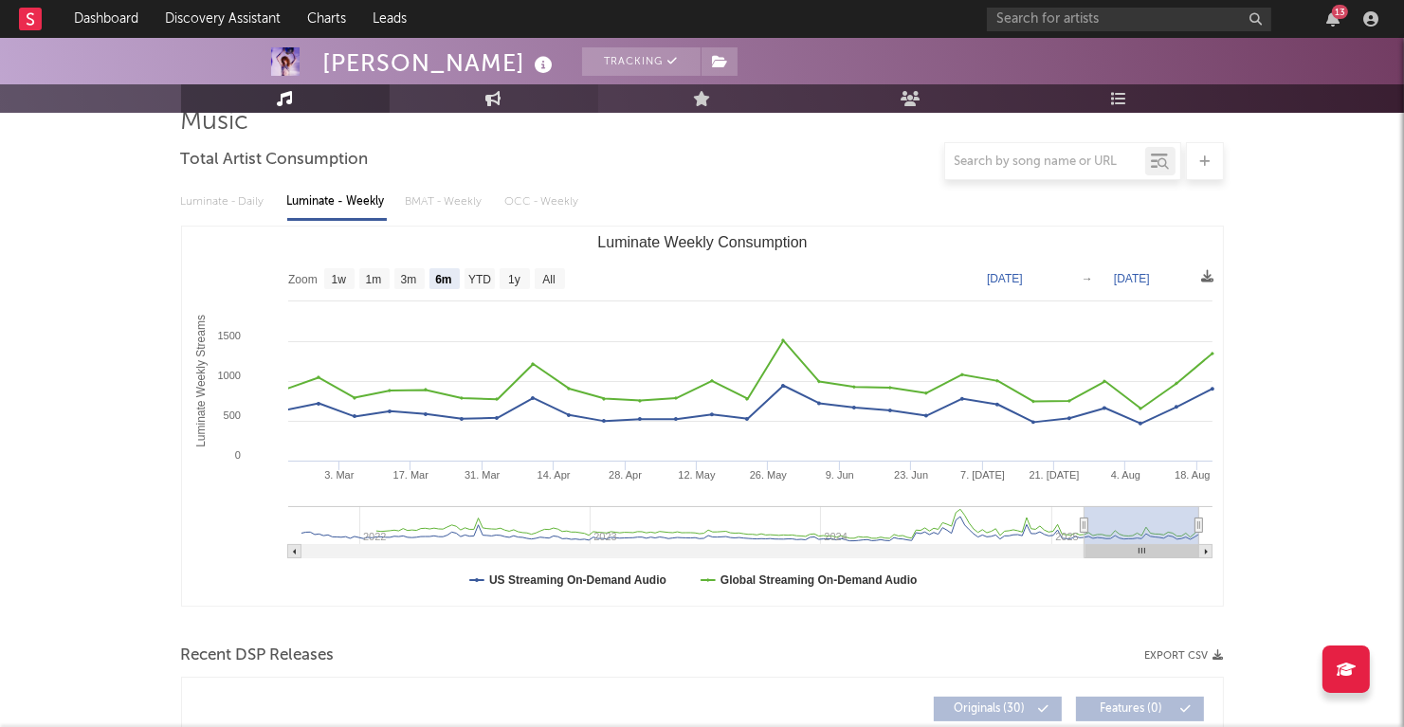
click at [491, 92] on icon at bounding box center [494, 98] width 16 height 15
select select "1w"
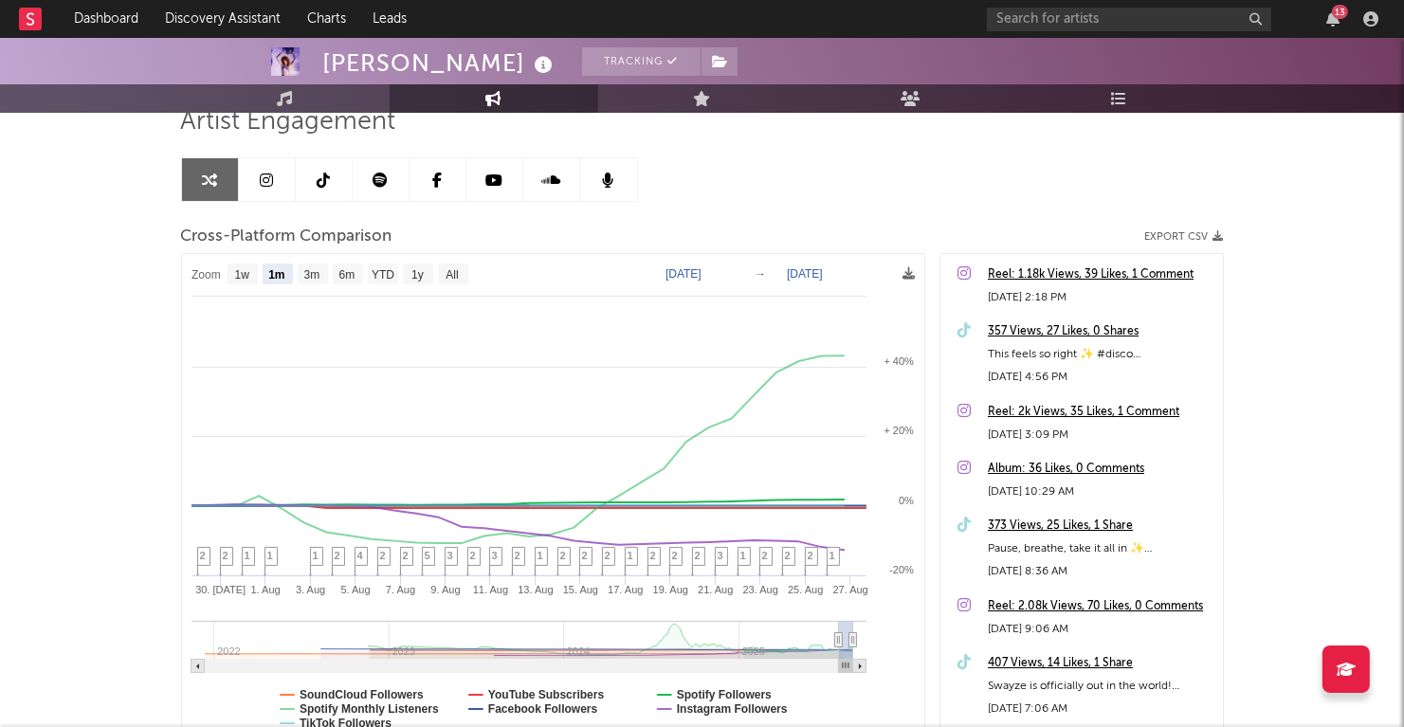
click at [306, 284] on rect at bounding box center [553, 501] width 742 height 495
click at [308, 279] on text "3m" at bounding box center [311, 275] width 16 height 13
select select "3m"
type input "[DATE]"
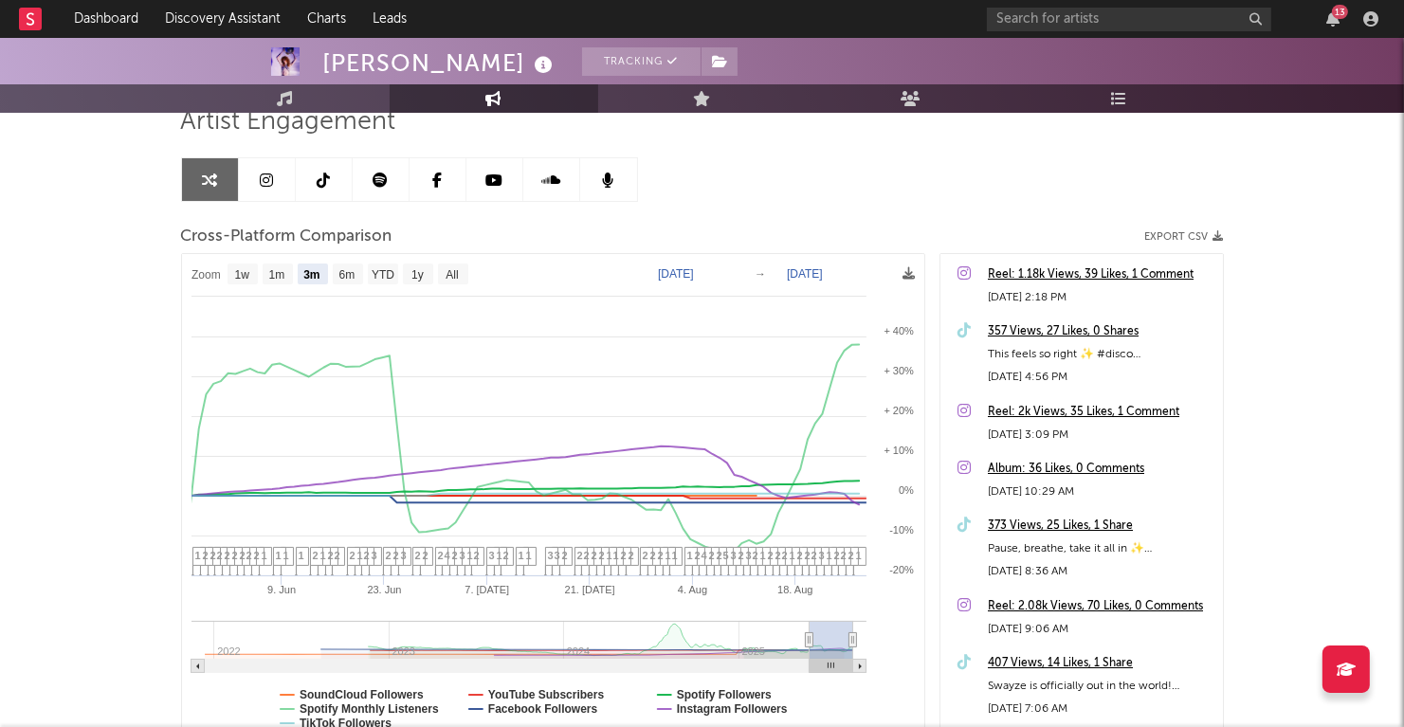
click at [344, 261] on rect at bounding box center [553, 501] width 742 height 495
click at [350, 273] on text "6m" at bounding box center [347, 275] width 16 height 13
select select "6m"
type input "[DATE]"
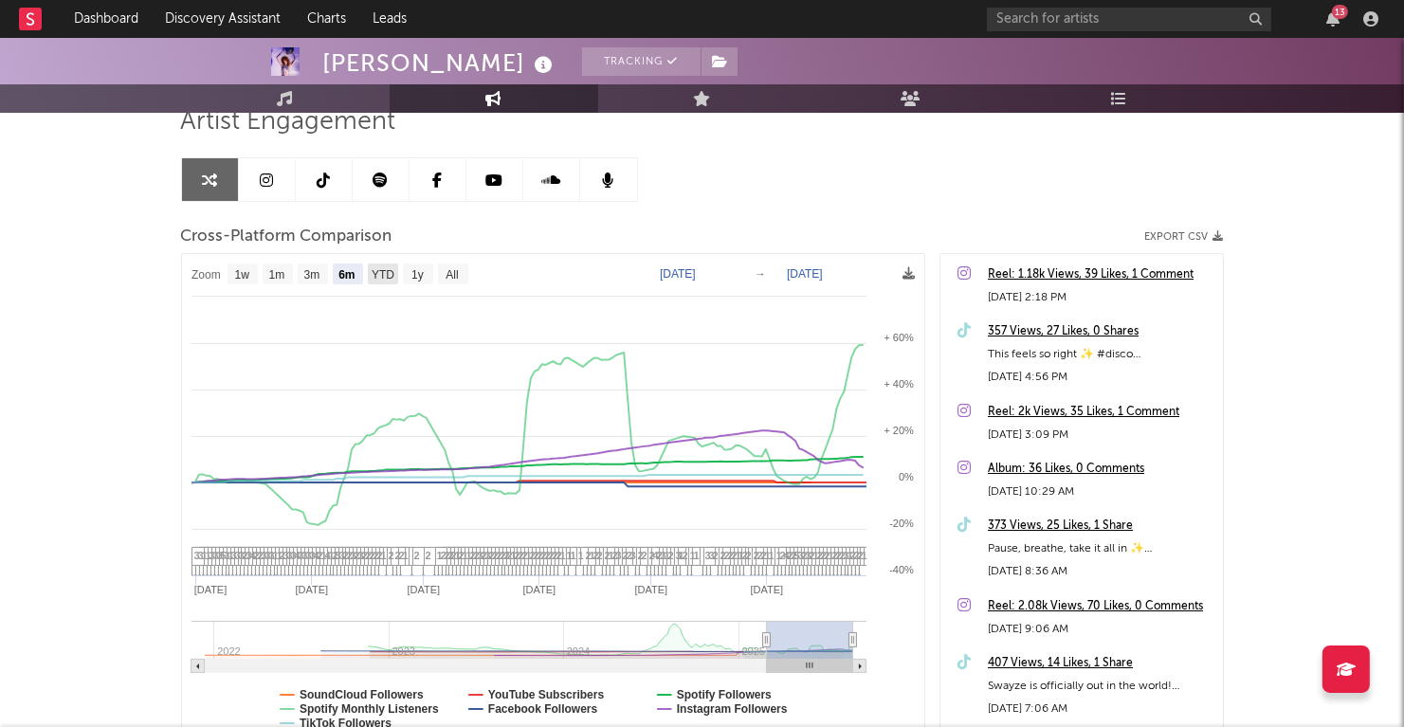
click at [372, 275] on text "YTD" at bounding box center [382, 275] width 23 height 13
select select "YTD"
type input "[DATE]"
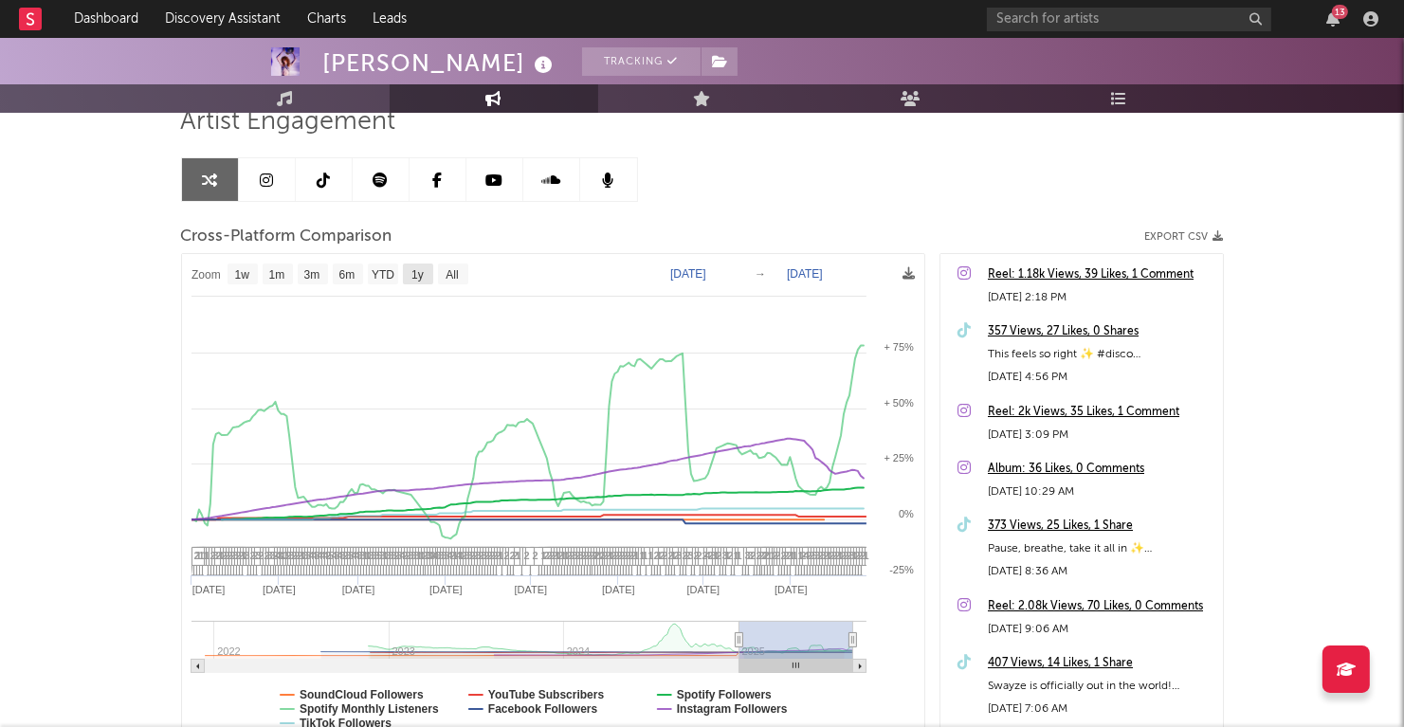
click at [403, 266] on rect at bounding box center [418, 274] width 30 height 21
select select "1y"
type input "[DATE]"
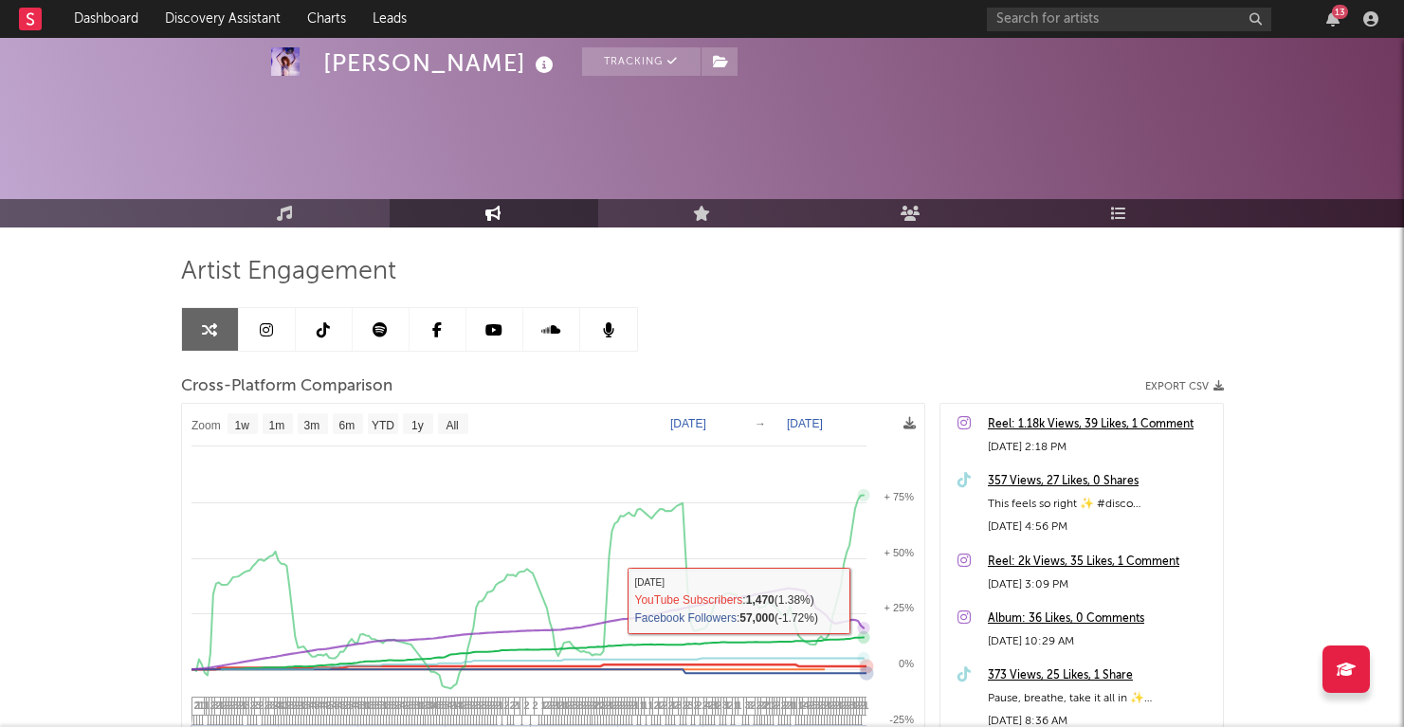
select select "1w"
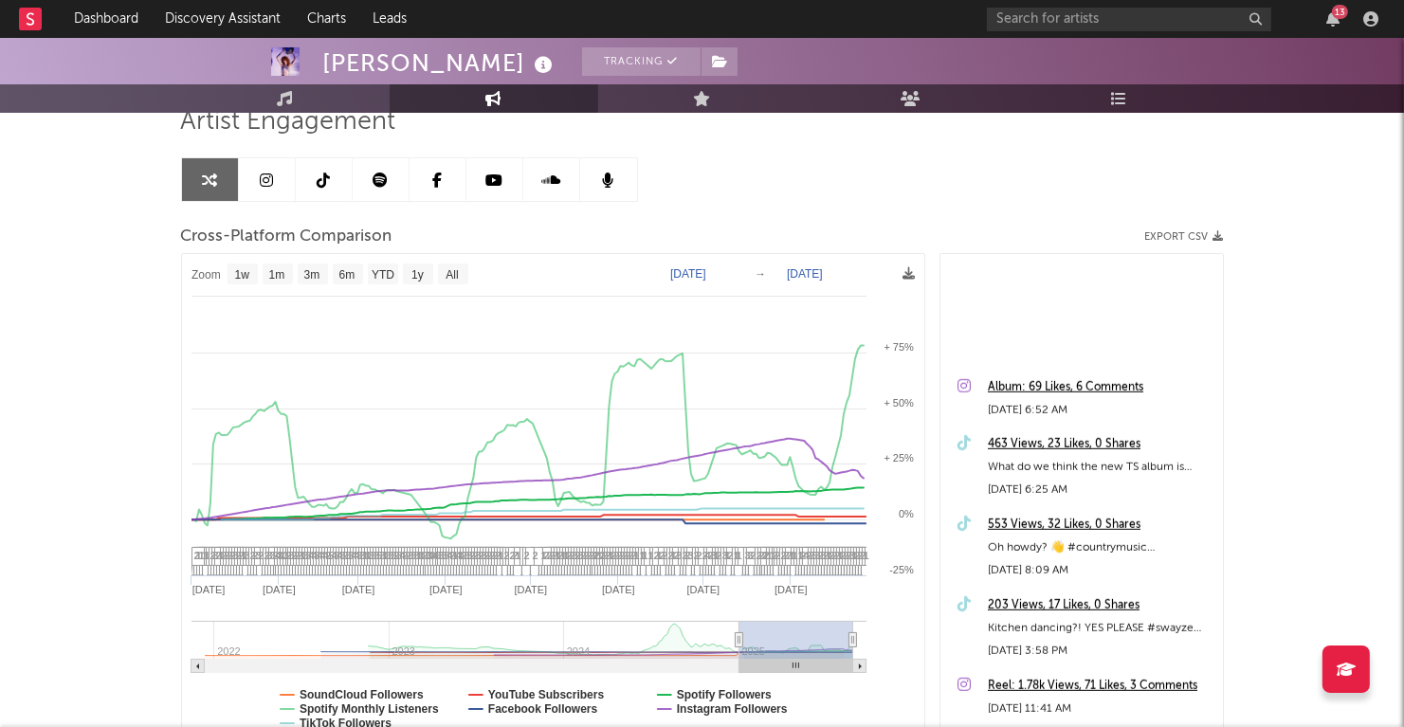
scroll to position [1740, 0]
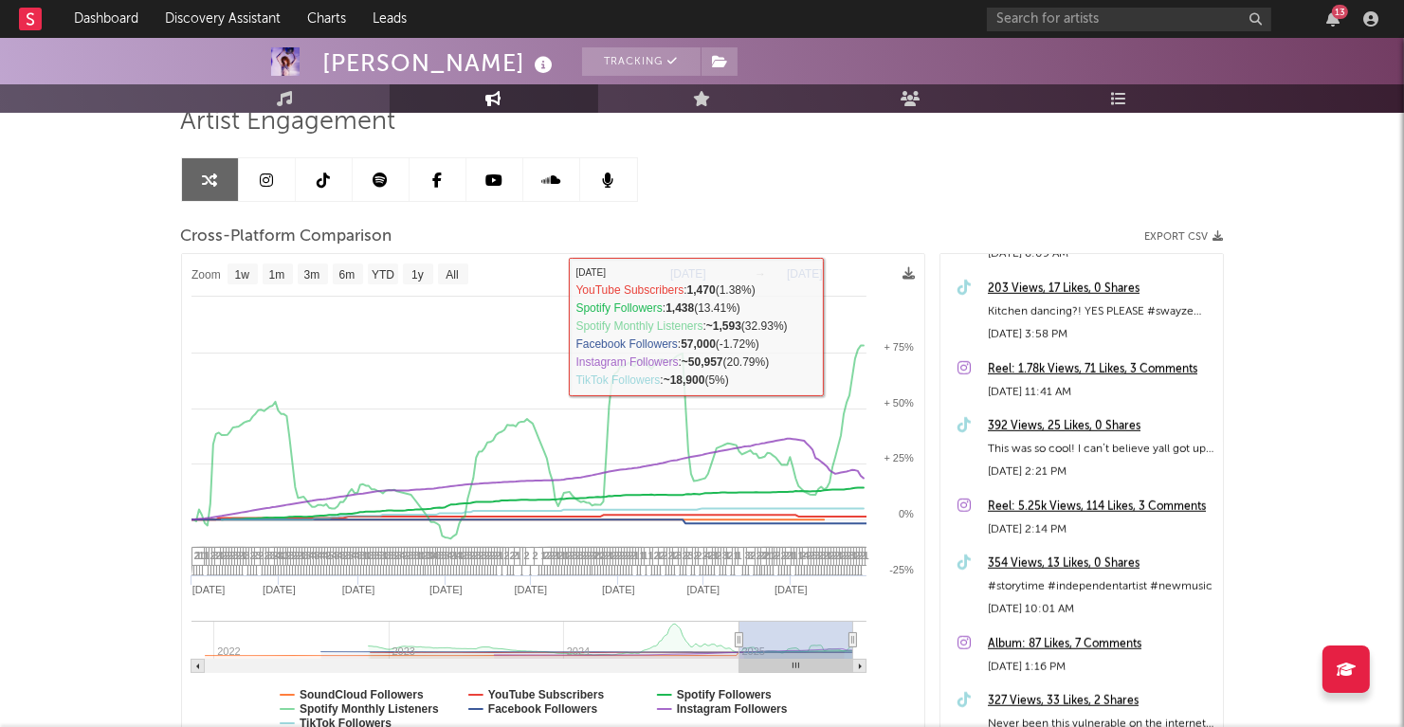
click at [380, 179] on icon at bounding box center [380, 180] width 15 height 15
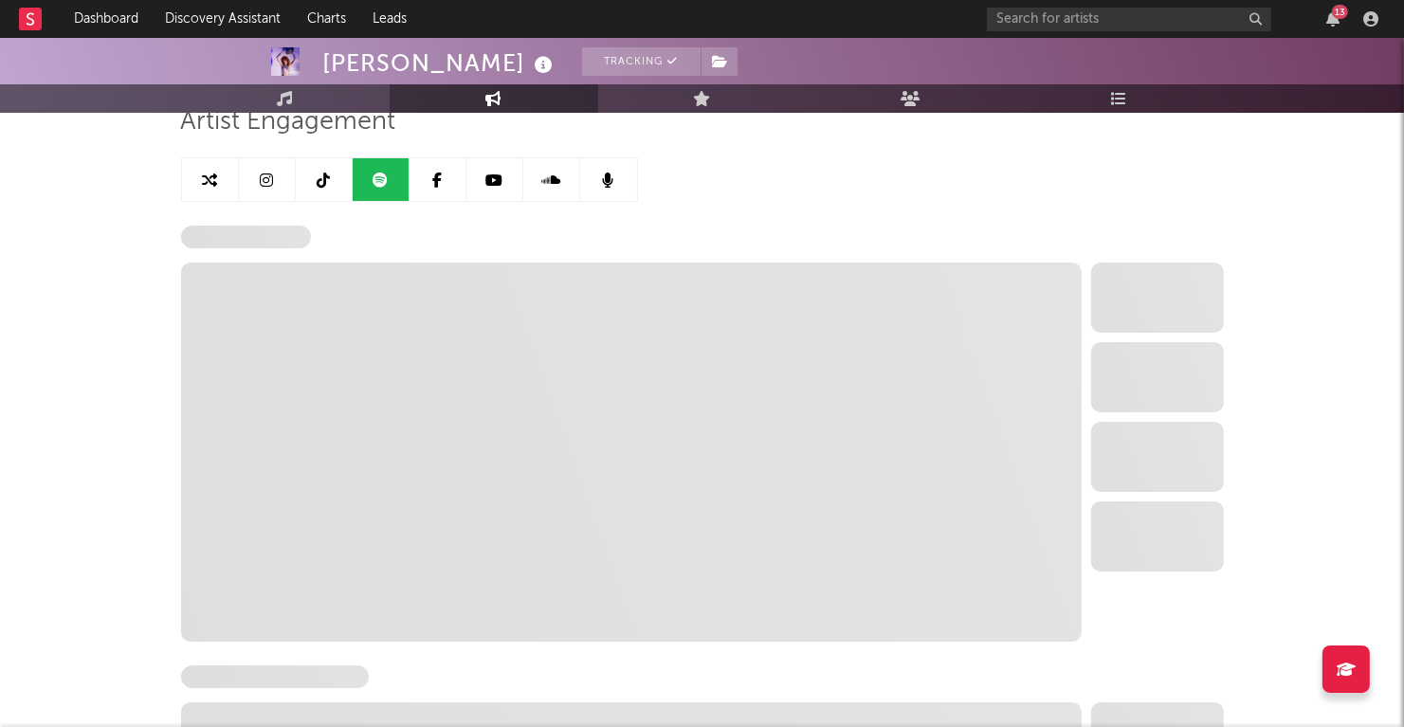
select select "6m"
select select "1w"
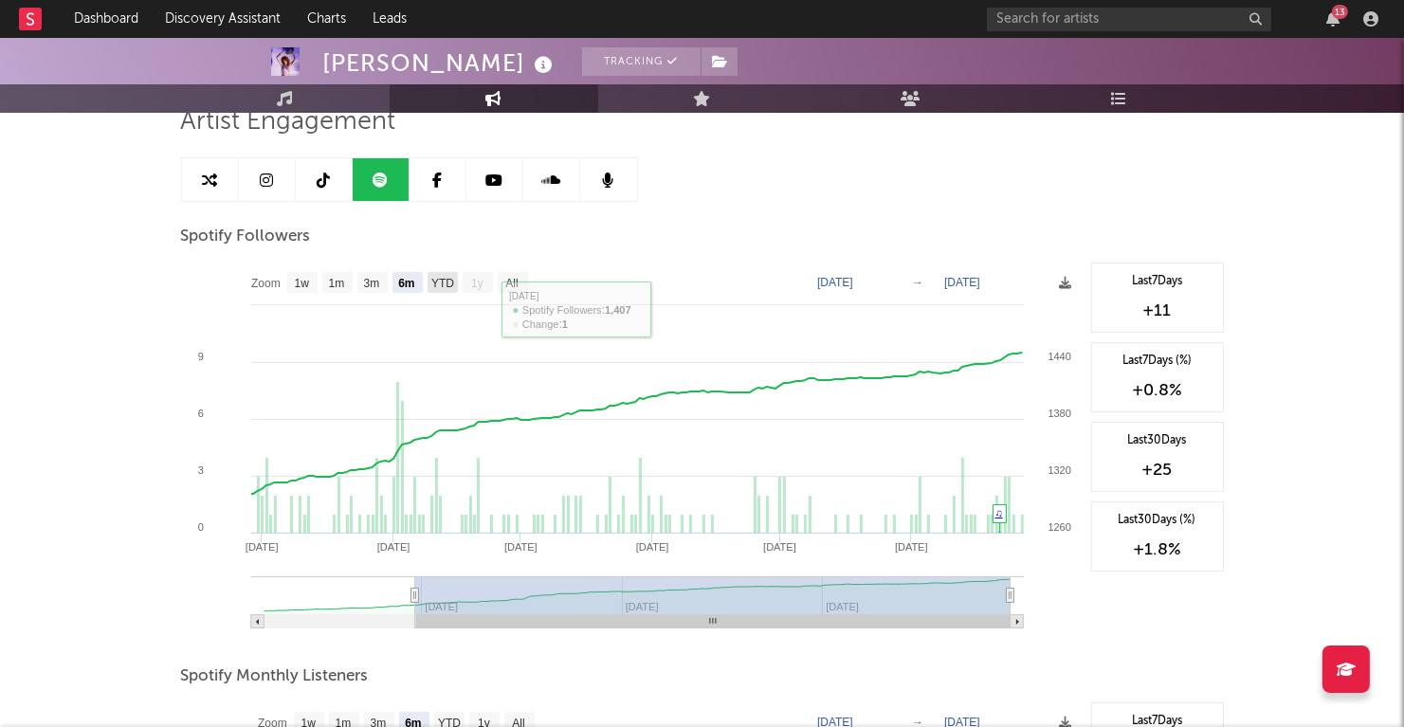
click at [447, 281] on text "YTD" at bounding box center [442, 284] width 23 height 13
select select "YTD"
type input "2025-01-12"
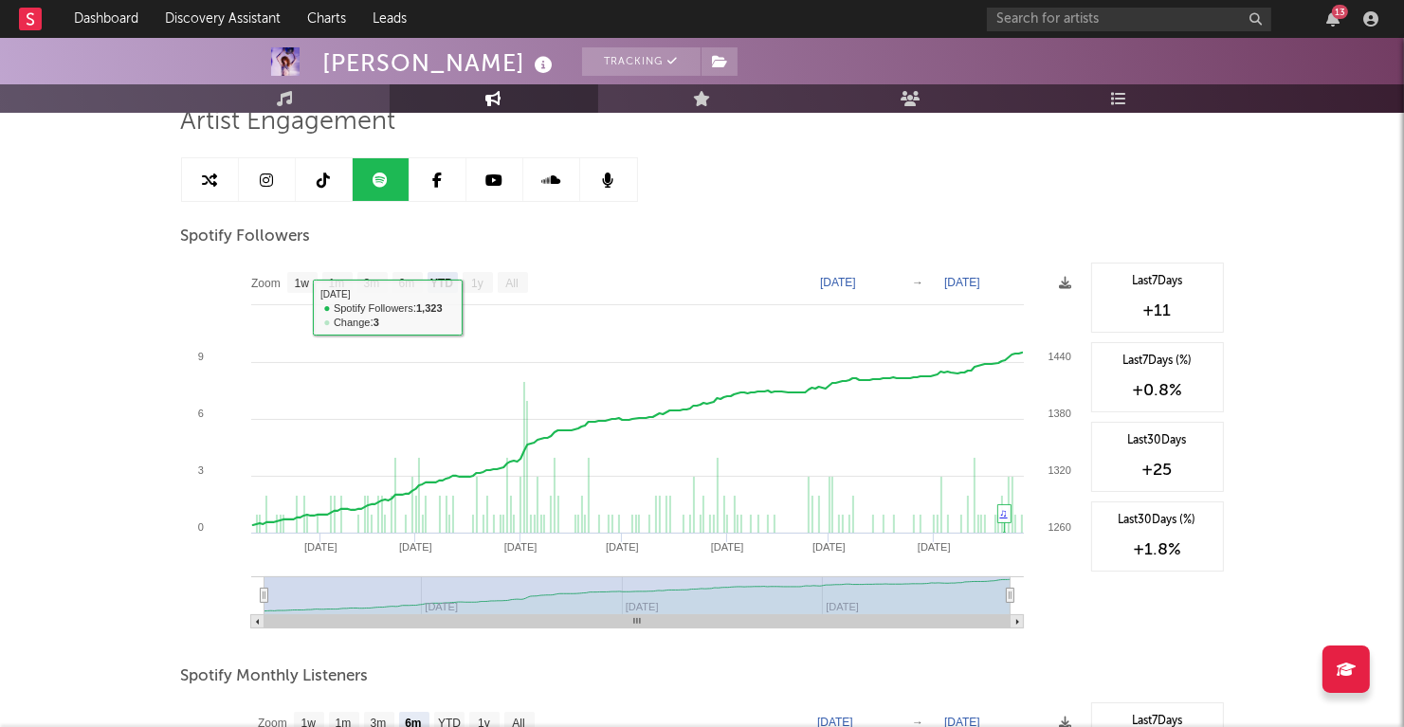
click at [486, 285] on rect at bounding box center [478, 282] width 30 height 21
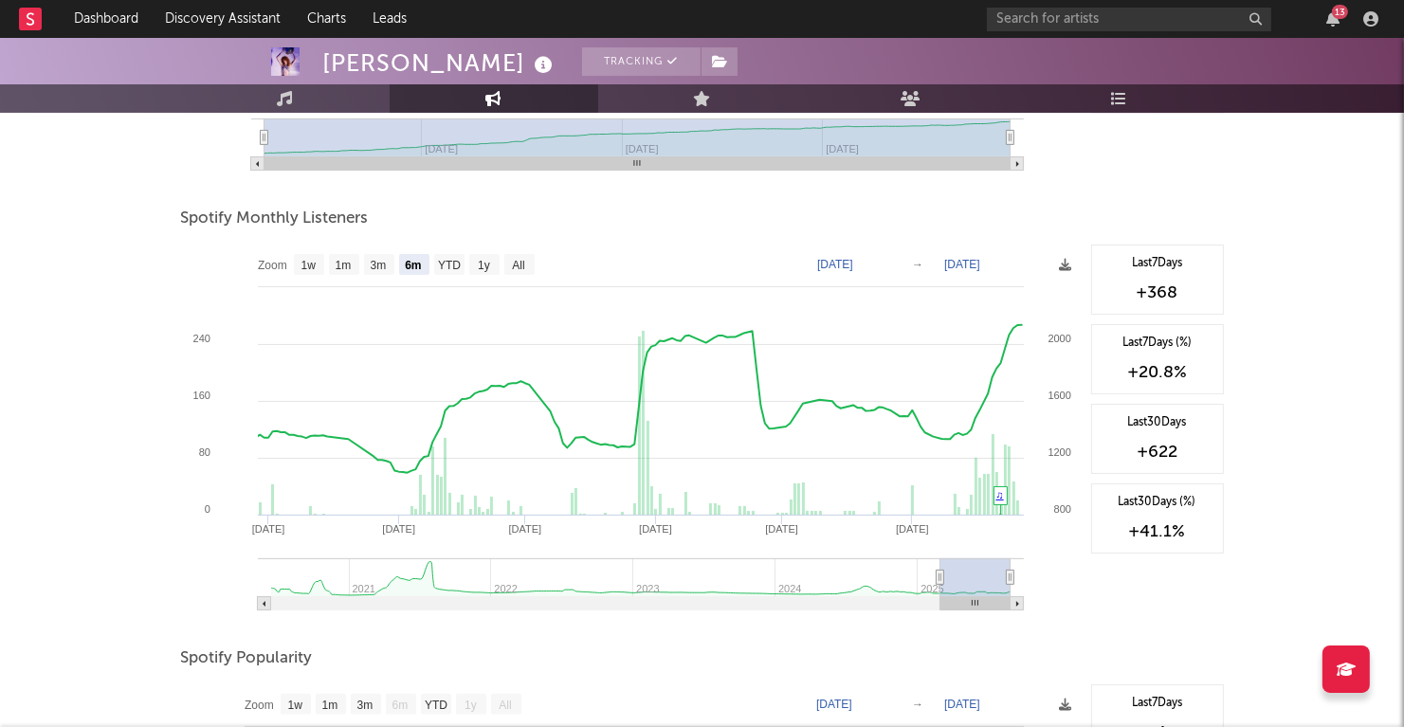
scroll to position [641, 0]
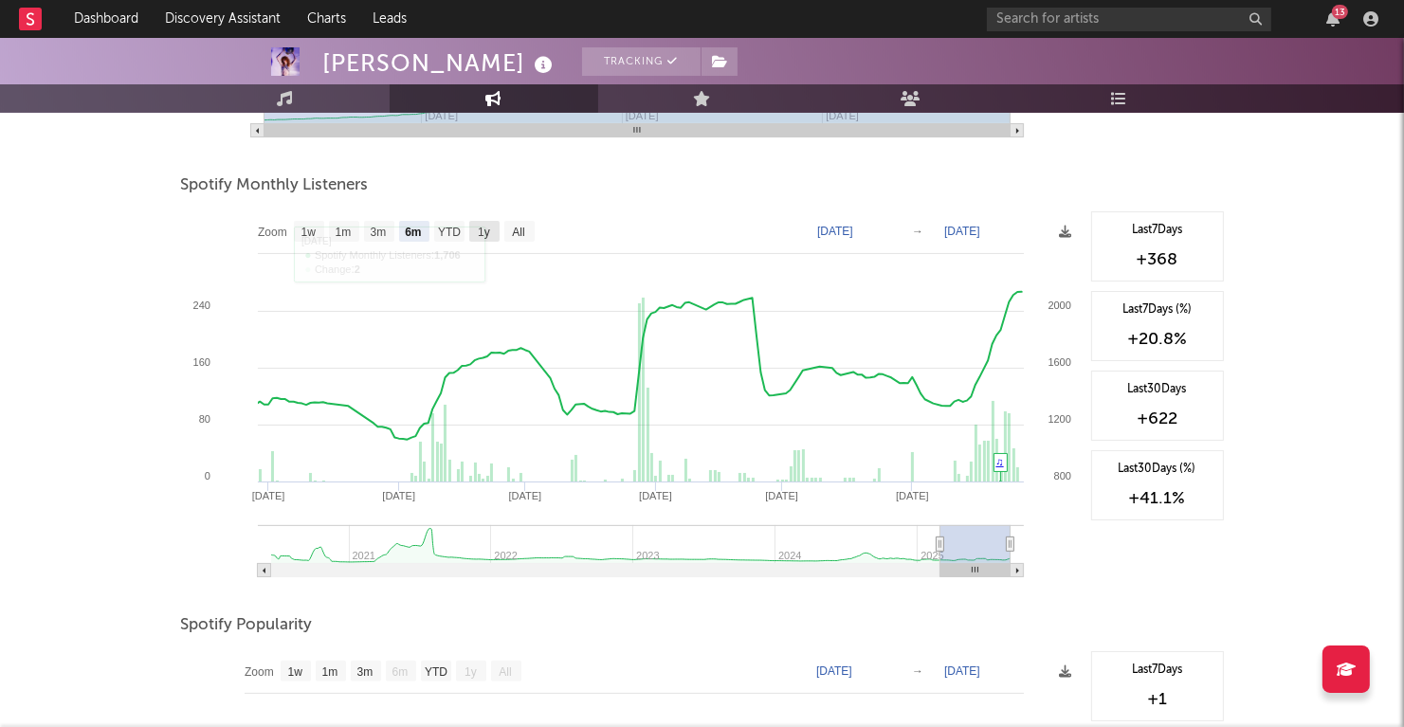
click at [475, 232] on rect at bounding box center [484, 231] width 30 height 21
select select "1y"
type input "[DATE]"
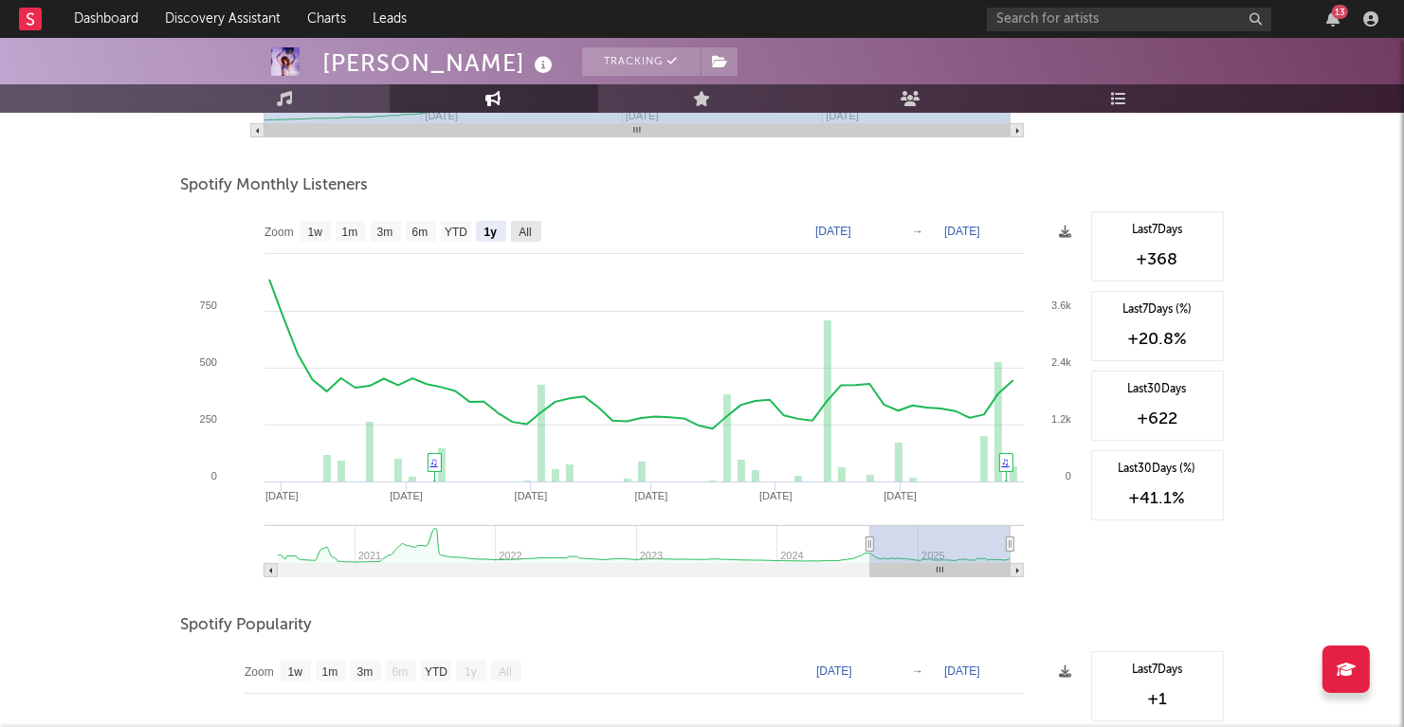
click at [520, 235] on text "All" at bounding box center [525, 233] width 12 height 13
select select "All"
type input "2020-06-01"
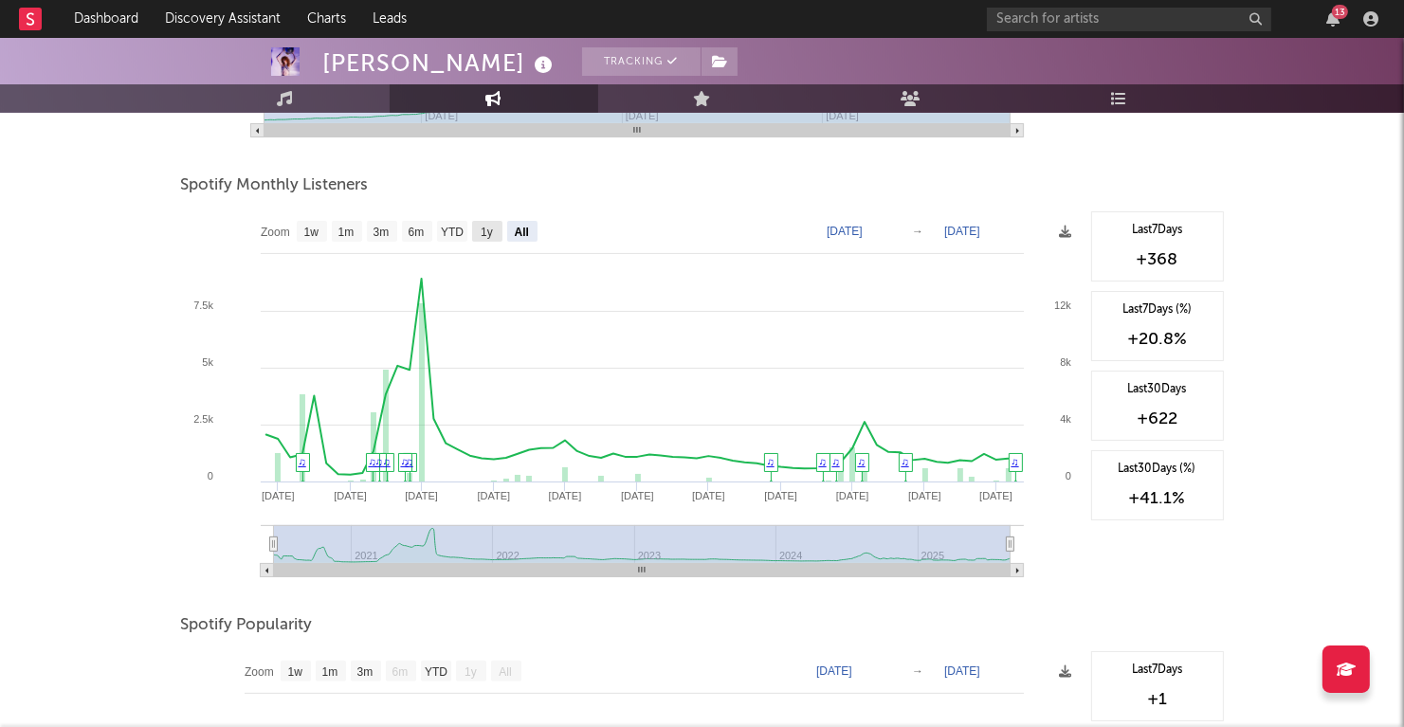
click at [482, 232] on text "1y" at bounding box center [487, 233] width 12 height 13
select select "1y"
type input "[DATE]"
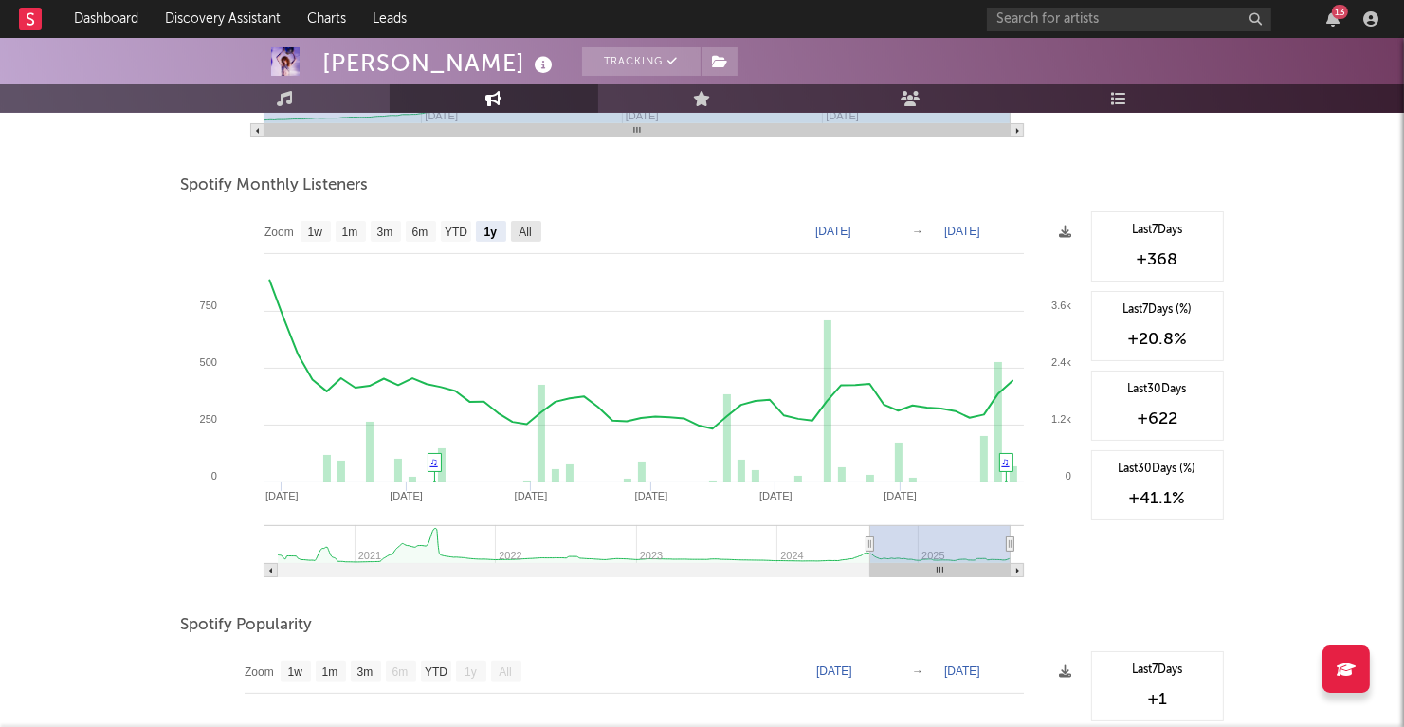
click at [526, 234] on text "All" at bounding box center [525, 233] width 12 height 13
select select "All"
type input "2020-06-01"
